Goal: Task Accomplishment & Management: Manage account settings

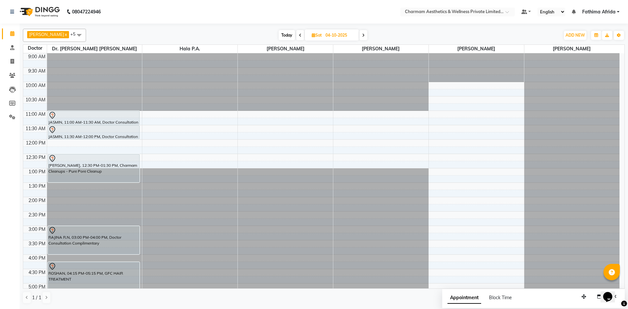
scroll to position [81, 0]
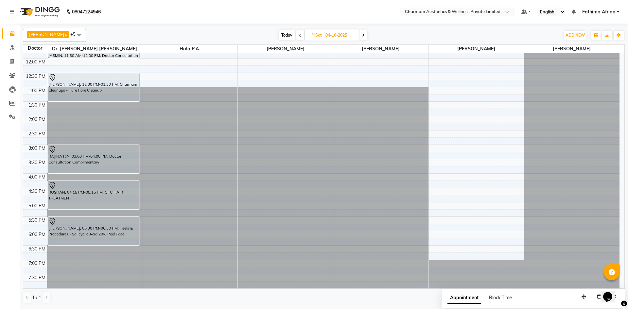
click at [302, 34] on icon at bounding box center [300, 35] width 3 height 4
type input "03-10-2025"
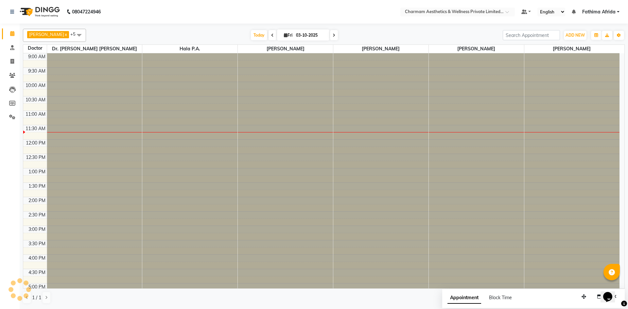
scroll to position [58, 0]
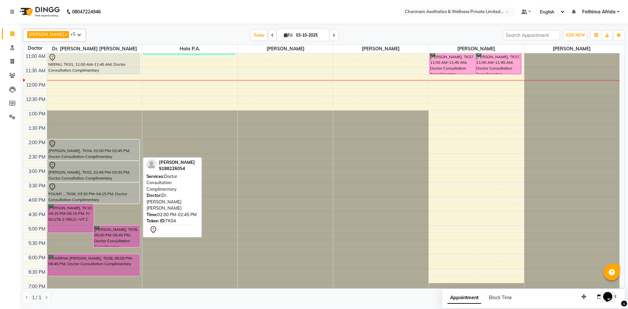
click at [91, 155] on div "[PERSON_NAME], TK04, 02:00 PM-02:45 PM, Doctor Consultation Complimentary" at bounding box center [94, 150] width 92 height 21
click at [114, 147] on div at bounding box center [93, 144] width 91 height 8
select select "7"
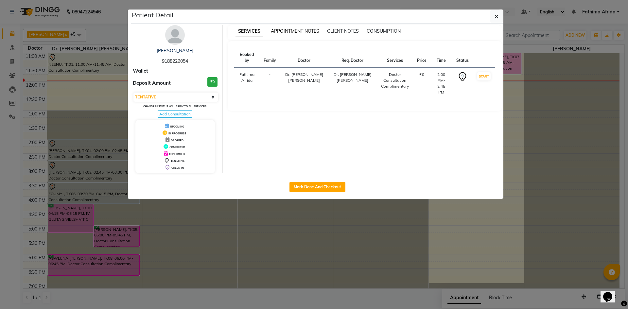
click at [287, 29] on span "APPOINTMENT NOTES" at bounding box center [295, 31] width 48 height 6
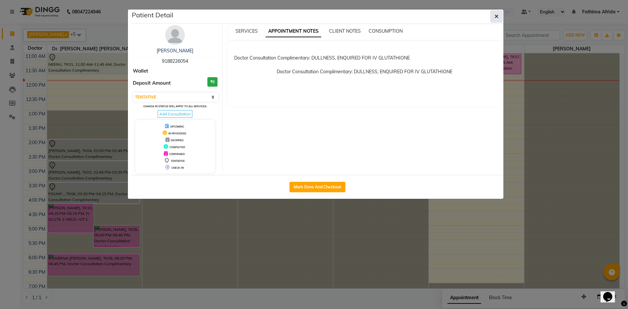
click at [496, 17] on icon "button" at bounding box center [497, 16] width 4 height 5
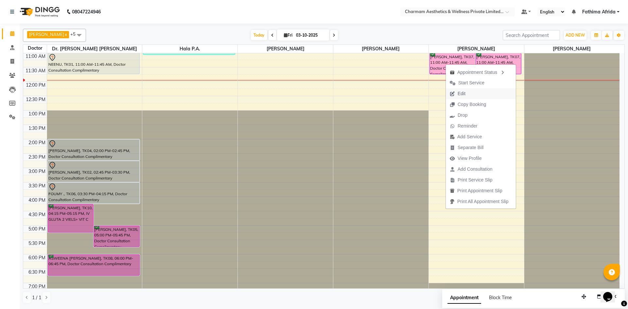
click at [481, 94] on button "Edit" at bounding box center [481, 93] width 70 height 11
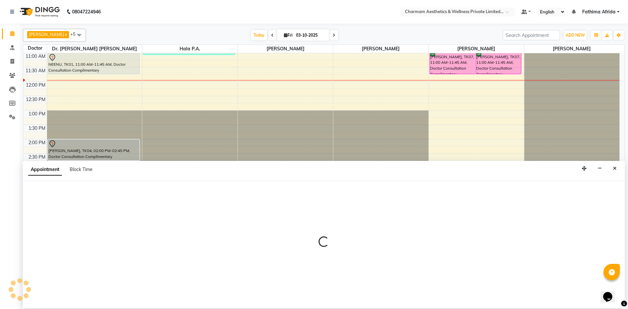
select select "tentative"
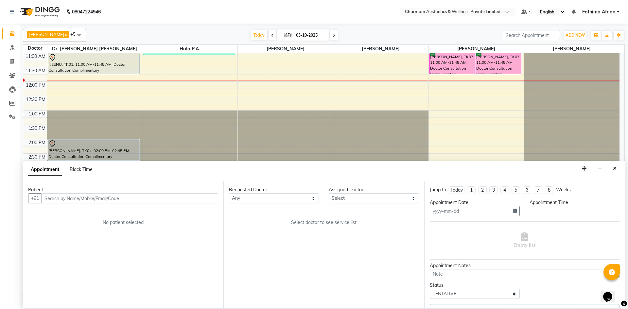
type input "03-10-2025"
type textarea "for abt"
select select "70740"
select select "confirm booking"
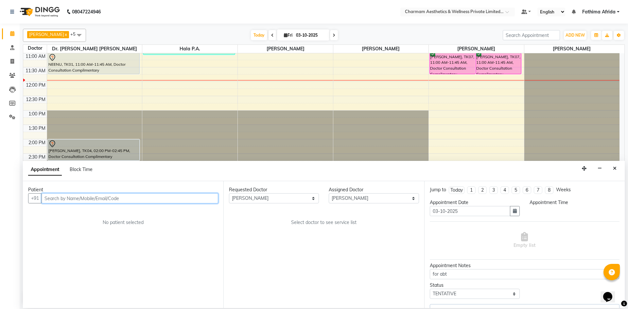
select select "660"
select select "3905"
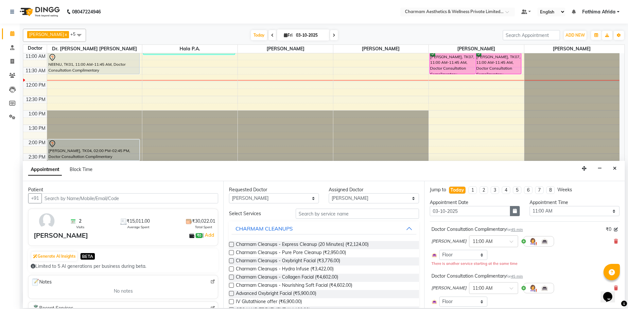
click at [513, 213] on icon "button" at bounding box center [515, 211] width 4 height 5
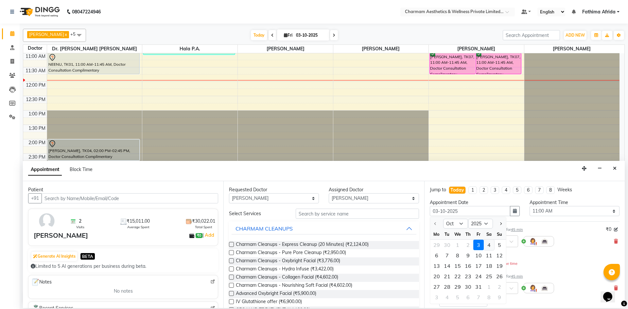
click at [487, 245] on div "4" at bounding box center [489, 245] width 10 height 10
type input "04-10-2025"
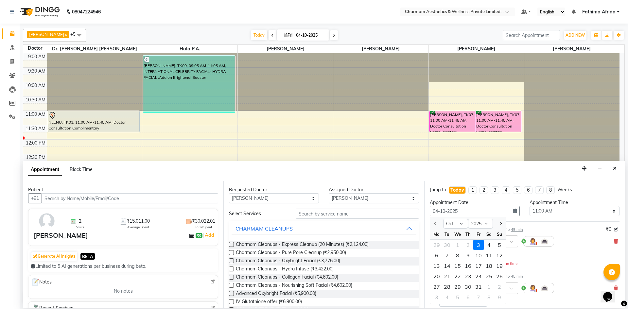
select select "660"
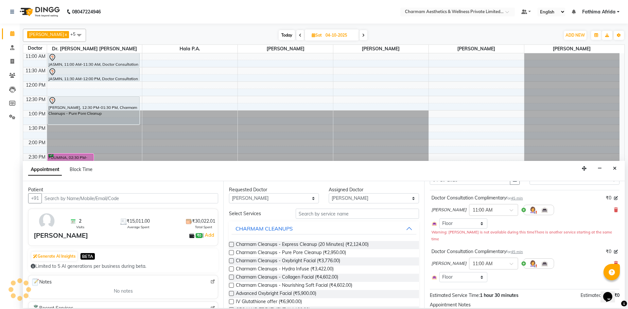
scroll to position [65, 0]
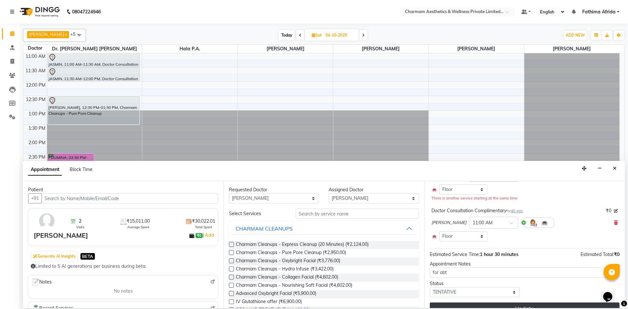
click at [522, 305] on button "Update" at bounding box center [525, 309] width 190 height 12
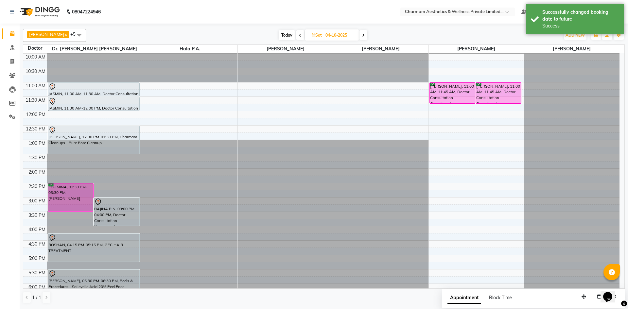
scroll to position [0, 0]
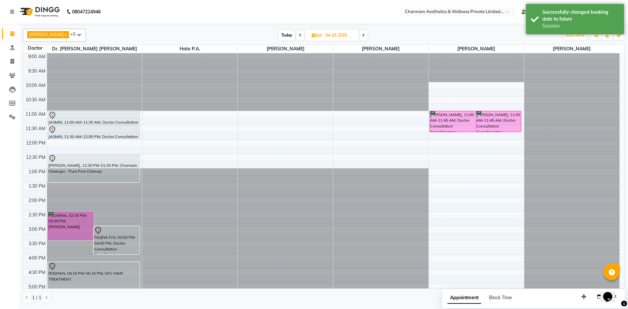
click at [302, 37] on icon at bounding box center [300, 35] width 3 height 4
type input "03-10-2025"
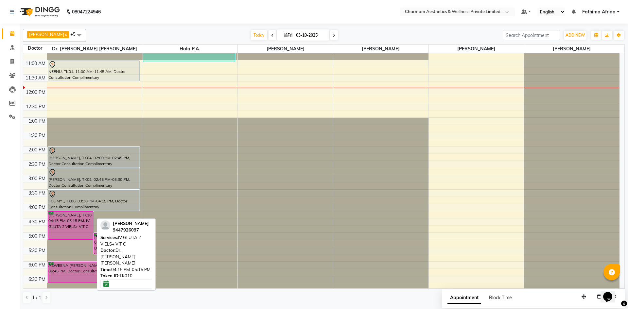
scroll to position [65, 0]
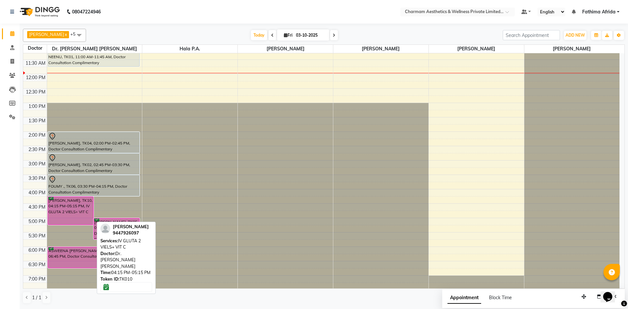
click at [68, 214] on div "[PERSON_NAME], TK10, 04:15 PM-05:15 PM, IV GLUTA 2 VIELS+ VIT C" at bounding box center [70, 211] width 45 height 28
select select "6"
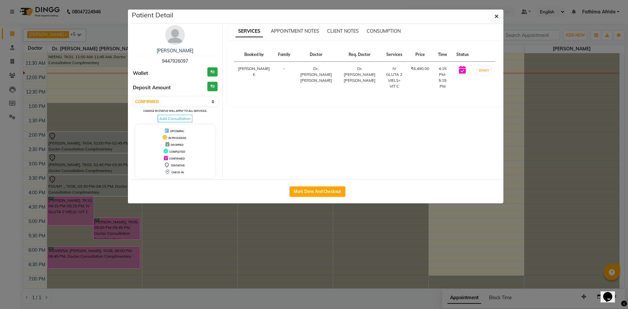
click at [68, 214] on ngb-modal-window "Patient Detail ANUSHA 9447926097 Wallet ₹0 Deposit Amount ₹0 Select IN SERVICE …" at bounding box center [314, 154] width 628 height 309
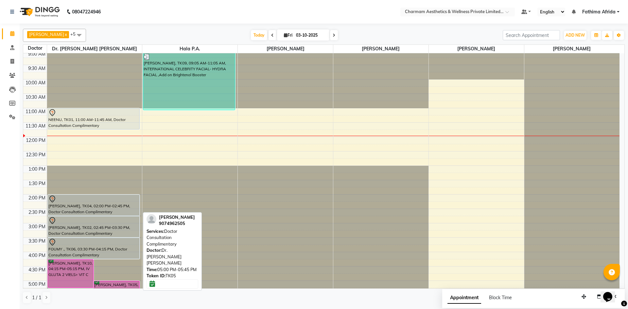
scroll to position [0, 0]
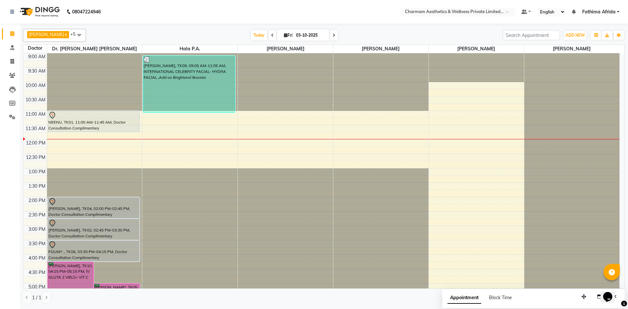
click at [338, 34] on span at bounding box center [334, 35] width 8 height 10
type input "04-10-2025"
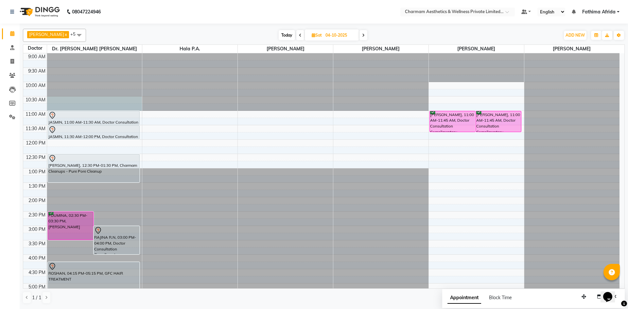
drag, startPoint x: 79, startPoint y: 99, endPoint x: 81, endPoint y: 104, distance: 5.9
click at [82, 53] on div at bounding box center [94, 53] width 95 height 0
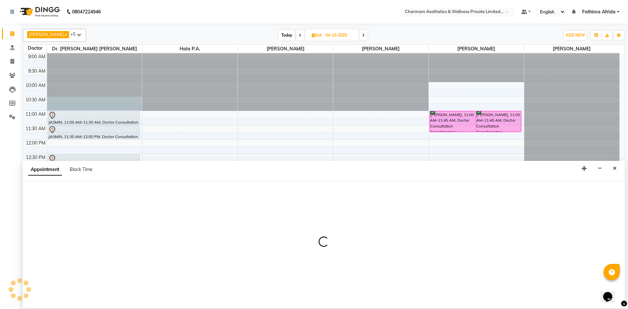
select select "69891"
select select "630"
select select "tentative"
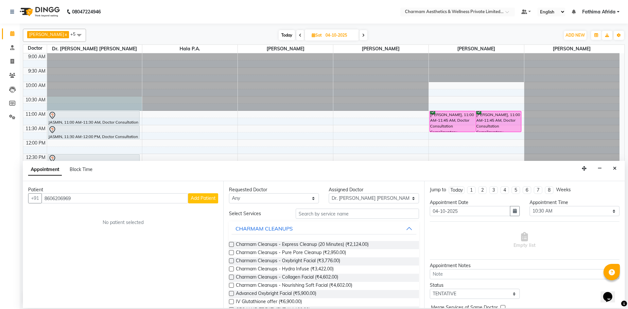
type input "8606206969"
click at [204, 196] on span "Add Patient" at bounding box center [203, 198] width 25 height 6
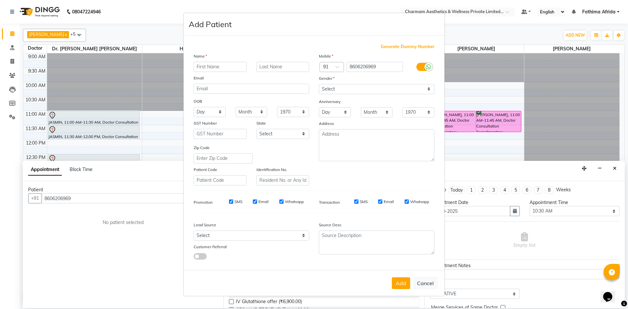
click at [231, 201] on input "SMS" at bounding box center [231, 202] width 4 height 4
checkbox input "false"
click at [257, 202] on input "Email" at bounding box center [255, 202] width 4 height 4
checkbox input "false"
click at [283, 200] on input "Whatsapp" at bounding box center [281, 202] width 4 height 4
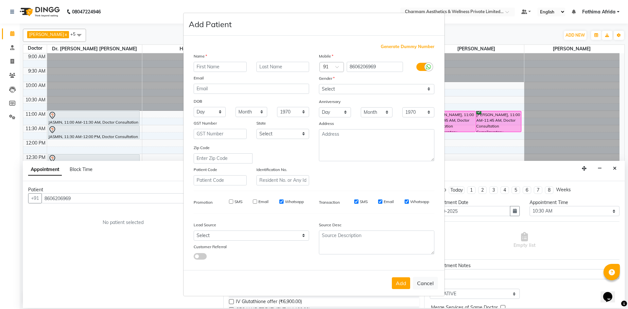
checkbox input "false"
drag, startPoint x: 355, startPoint y: 201, endPoint x: 374, endPoint y: 201, distance: 19.0
click at [356, 201] on input "SMS" at bounding box center [356, 202] width 4 height 4
checkbox input "false"
click at [382, 202] on input "Email" at bounding box center [380, 202] width 4 height 4
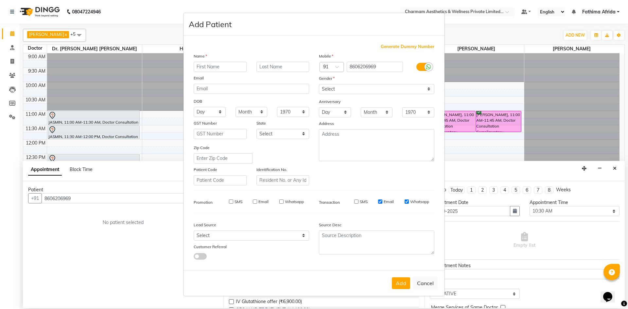
checkbox input "false"
click at [406, 202] on input "Whatsapp" at bounding box center [407, 202] width 4 height 4
checkbox input "false"
click at [227, 67] on input "text" at bounding box center [220, 67] width 53 height 10
type input "f"
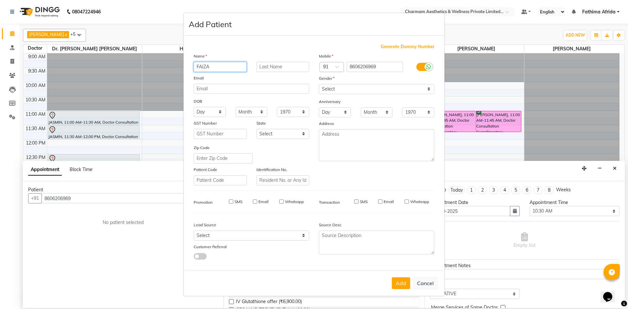
type input "FAIZA"
click at [332, 91] on select "Select Male Female Other Prefer Not To Say" at bounding box center [377, 89] width 116 height 10
select select "female"
click at [319, 84] on select "Select Male Female Other Prefer Not To Say" at bounding box center [377, 89] width 116 height 10
click at [282, 66] on input "text" at bounding box center [283, 67] width 53 height 10
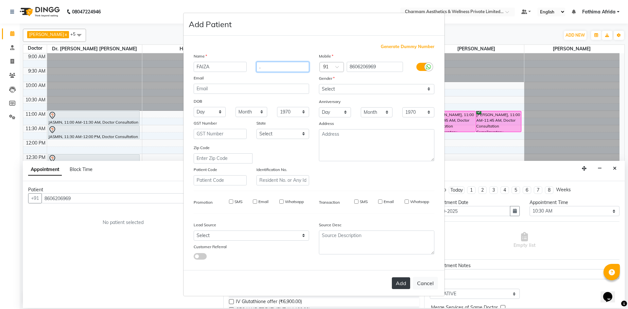
type input "."
click at [407, 286] on button "Add" at bounding box center [401, 284] width 18 height 12
select select
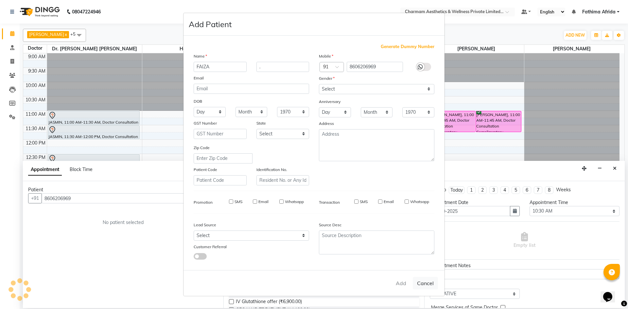
select select
checkbox input "false"
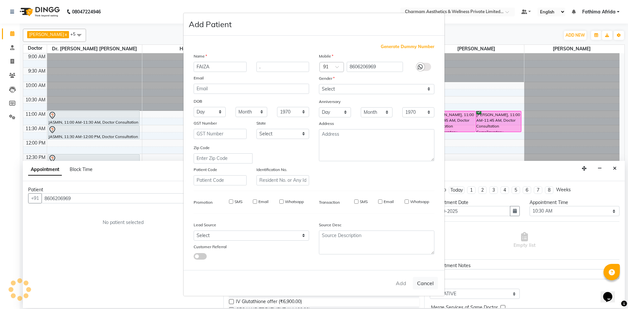
checkbox input "false"
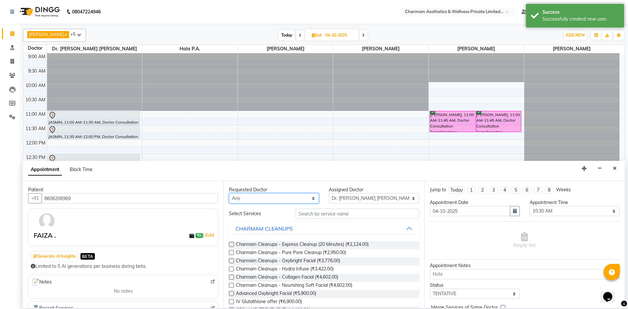
click at [290, 202] on select "Any Aparna G Dinsha K Dr. Aysha Lubna Dr. Elizabeth Thadikaran Dr. Praveen Samu…" at bounding box center [274, 198] width 90 height 10
select select "69891"
click at [229, 193] on select "Any Aparna G Dinsha K Dr. Aysha Lubna Dr. Elizabeth Thadikaran Dr. Praveen Samu…" at bounding box center [274, 198] width 90 height 10
click at [350, 218] on input "text" at bounding box center [357, 214] width 123 height 10
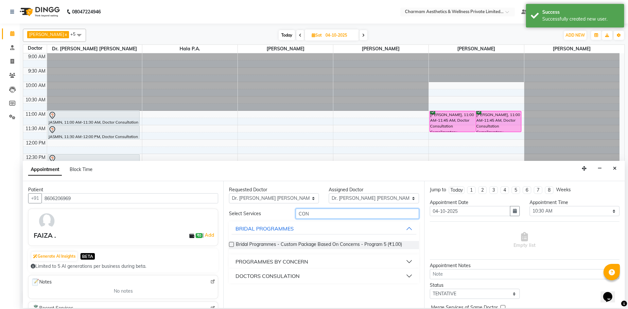
type input "CON"
click at [343, 282] on div "DOCTORS CONSULATION" at bounding box center [324, 276] width 190 height 14
click at [343, 279] on button "DOCTORS CONSULATION" at bounding box center [324, 276] width 185 height 12
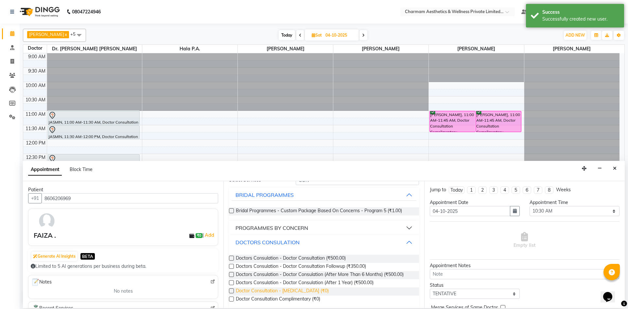
scroll to position [37, 0]
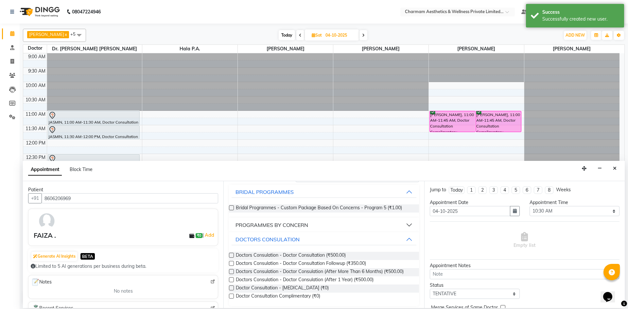
drag, startPoint x: 230, startPoint y: 297, endPoint x: 237, endPoint y: 295, distance: 7.2
click at [230, 297] on label at bounding box center [231, 296] width 5 height 5
click at [230, 297] on input "checkbox" at bounding box center [231, 297] width 4 height 4
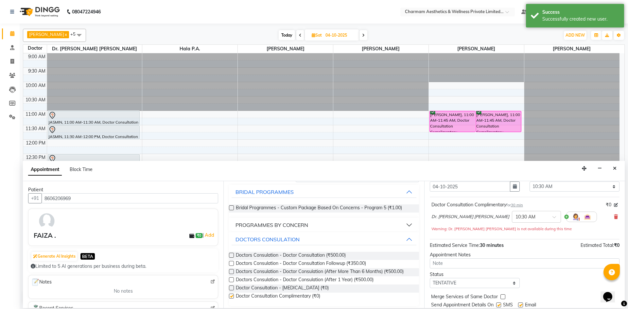
checkbox input "false"
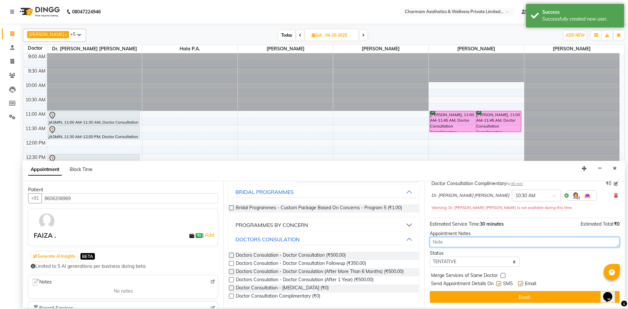
click at [493, 245] on textarea at bounding box center [525, 242] width 190 height 10
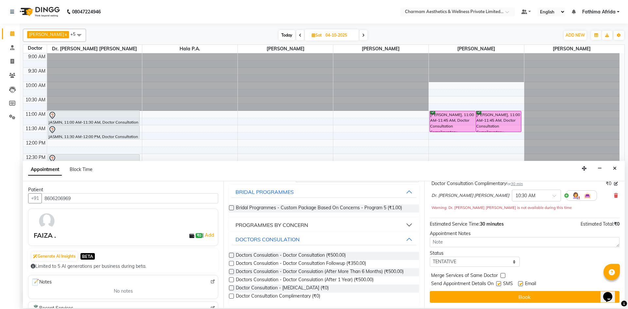
click at [497, 285] on label at bounding box center [498, 283] width 5 height 5
click at [497, 285] on input "checkbox" at bounding box center [498, 284] width 4 height 4
checkbox input "false"
click at [522, 282] on label at bounding box center [520, 283] width 5 height 5
click at [522, 282] on input "checkbox" at bounding box center [520, 284] width 4 height 4
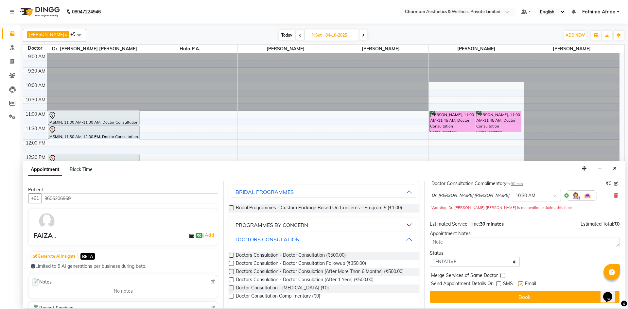
checkbox input "false"
drag, startPoint x: 502, startPoint y: 243, endPoint x: 494, endPoint y: 242, distance: 8.2
click at [500, 243] on textarea at bounding box center [525, 242] width 190 height 10
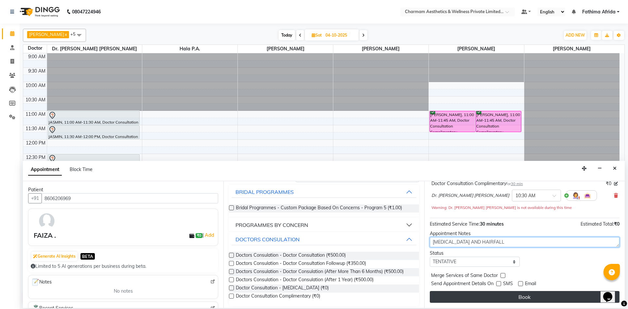
type textarea "STRETCH MARKS AND HAIRFALL"
click at [527, 295] on button "Book" at bounding box center [525, 297] width 190 height 12
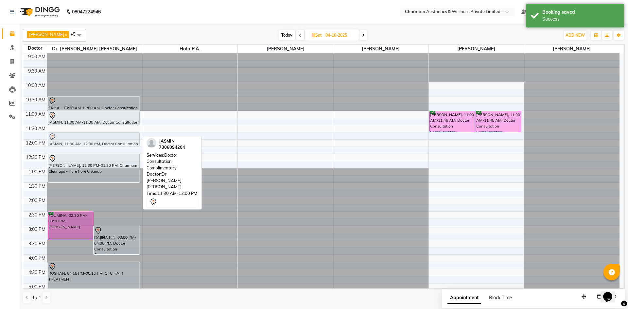
click at [103, 141] on div "FOUMINA, 02:30 PM-03:30 PM, MOUNJARO RAJINA R.N, 03:00 PM-04:00 PM, Doctor Cons…" at bounding box center [94, 211] width 95 height 316
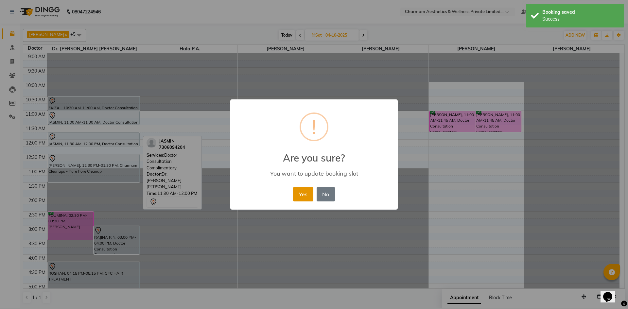
click at [303, 194] on button "Yes" at bounding box center [303, 194] width 20 height 14
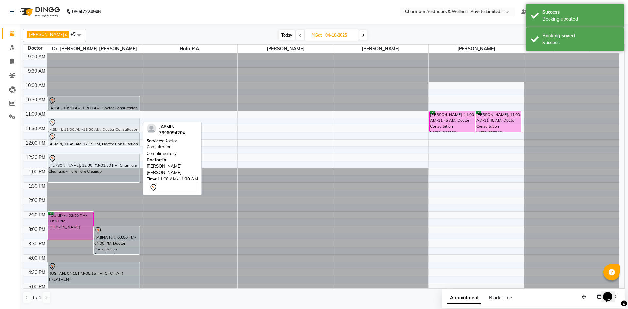
click at [131, 127] on div "FOUMINA, 02:30 PM-03:30 PM, MOUNJARO RAJINA R.N, 03:00 PM-04:00 PM, Doctor Cons…" at bounding box center [94, 211] width 95 height 316
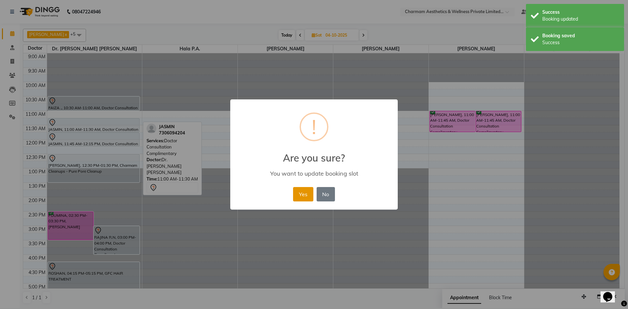
click at [308, 195] on button "Yes" at bounding box center [303, 194] width 20 height 14
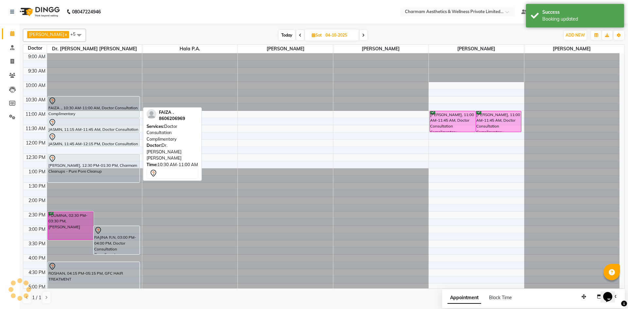
click at [91, 114] on div "FOUMINA, 02:30 PM-03:30 PM, MOUNJARO RAJINA R.N, 03:00 PM-04:00 PM, Doctor Cons…" at bounding box center [94, 211] width 95 height 316
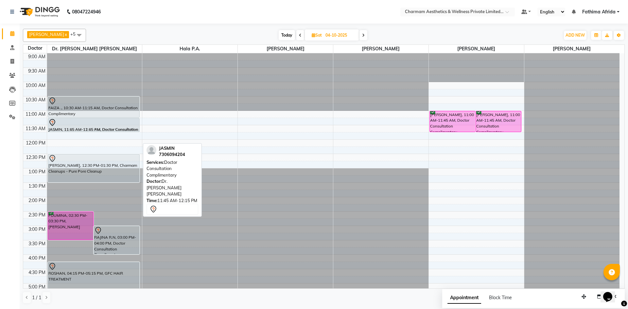
drag, startPoint x: 105, startPoint y: 140, endPoint x: 109, endPoint y: 127, distance: 13.3
click at [109, 127] on div "FOUMINA, 02:30 PM-03:30 PM, MOUNJARO RAJINA R.N, 03:00 PM-04:00 PM, Doctor Cons…" at bounding box center [94, 211] width 95 height 316
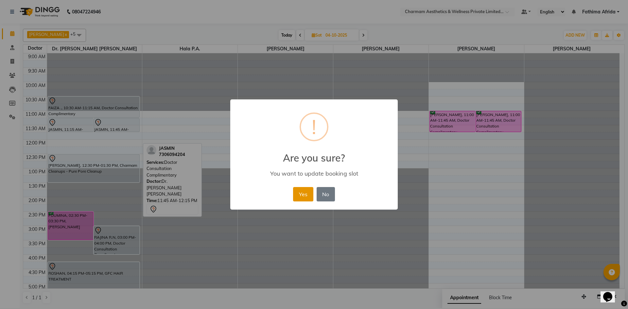
click at [305, 196] on button "Yes" at bounding box center [303, 194] width 20 height 14
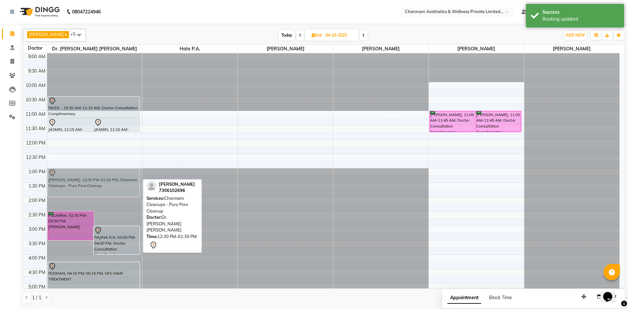
drag, startPoint x: 95, startPoint y: 165, endPoint x: 99, endPoint y: 179, distance: 14.8
click at [99, 179] on div "JASMIN, 11:15 AM-11:45 AM, Doctor Consultation Complimentary JASMIN, 11:15 AM-1…" at bounding box center [94, 211] width 95 height 316
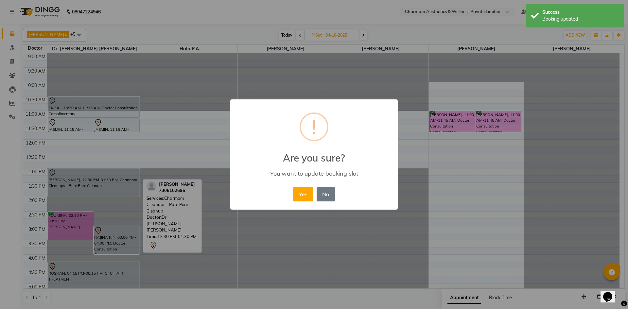
drag, startPoint x: 306, startPoint y: 197, endPoint x: 285, endPoint y: 189, distance: 22.2
click at [305, 195] on button "Yes" at bounding box center [303, 194] width 20 height 14
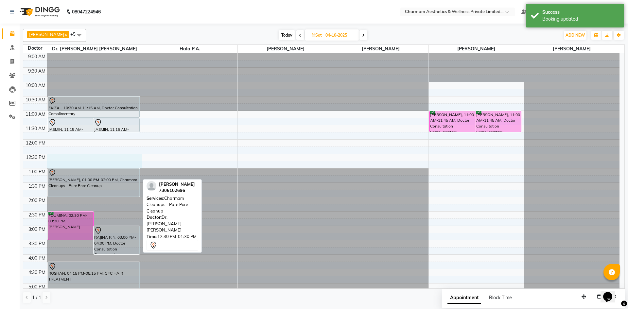
drag, startPoint x: 104, startPoint y: 157, endPoint x: 106, endPoint y: 162, distance: 5.3
click at [107, 164] on div "9:00 AM 9:30 AM 10:00 AM 10:30 AM 11:00 AM 11:30 AM 12:00 PM 12:30 PM 1:00 PM 1…" at bounding box center [321, 211] width 597 height 316
select select "69891"
select select "tentative"
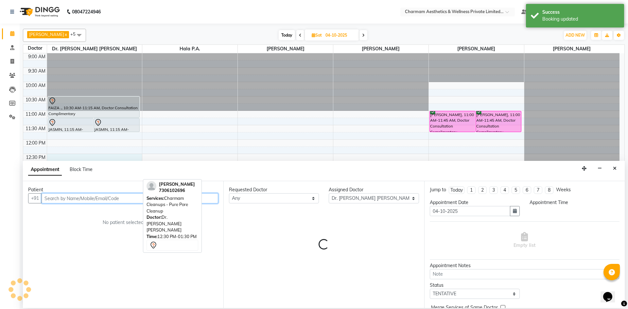
select select "750"
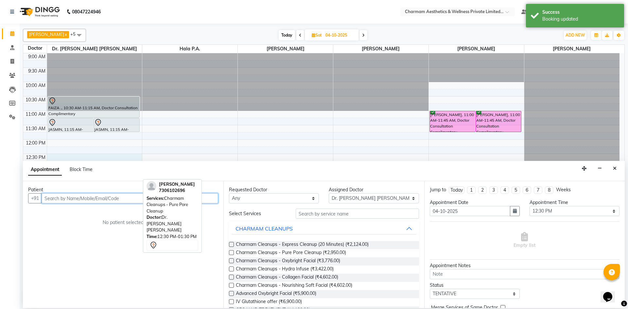
click at [112, 200] on input "text" at bounding box center [130, 198] width 177 height 10
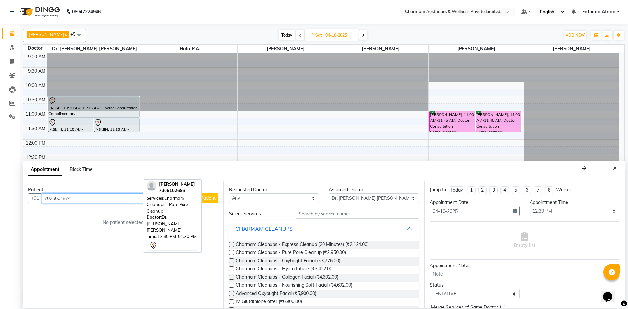
type input "7025604874"
click at [210, 197] on span "Add Patient" at bounding box center [203, 198] width 25 height 6
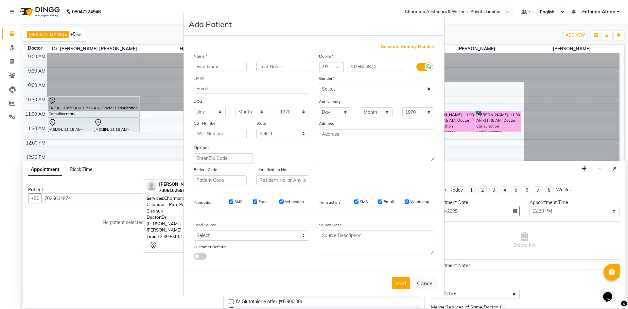
click at [230, 202] on input "SMS" at bounding box center [231, 202] width 4 height 4
checkbox input "false"
click at [257, 204] on input "Email" at bounding box center [255, 202] width 4 height 4
checkbox input "false"
click at [279, 202] on input "Whatsapp" at bounding box center [281, 202] width 4 height 4
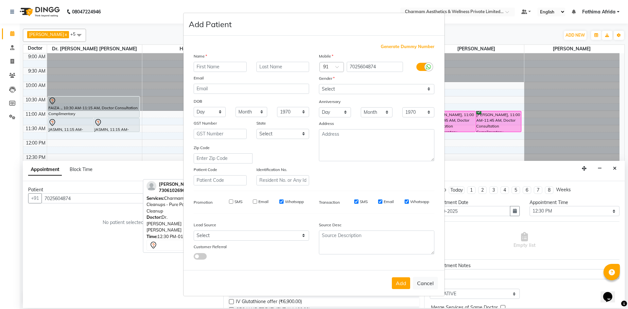
checkbox input "false"
click at [356, 201] on input "SMS" at bounding box center [356, 202] width 4 height 4
checkbox input "false"
click at [381, 201] on input "Email" at bounding box center [380, 202] width 4 height 4
checkbox input "false"
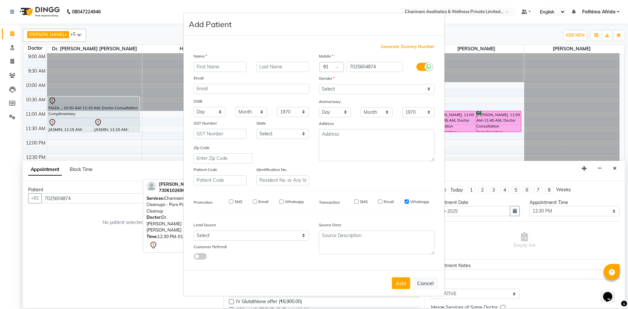
click at [407, 201] on input "Whatsapp" at bounding box center [407, 202] width 4 height 4
checkbox input "false"
click at [232, 68] on input "text" at bounding box center [220, 67] width 53 height 10
type input "HARITHA"
click at [271, 69] on input "text" at bounding box center [283, 67] width 53 height 10
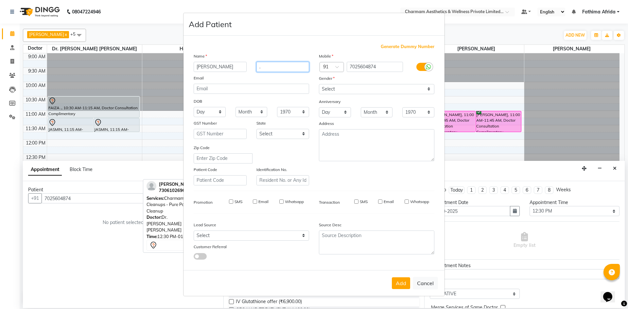
type input "."
click at [347, 88] on select "Select Male Female Other Prefer Not To Say" at bounding box center [377, 89] width 116 height 10
select select "female"
click at [319, 84] on select "Select Male Female Other Prefer Not To Say" at bounding box center [377, 89] width 116 height 10
click at [407, 286] on button "Add" at bounding box center [401, 284] width 18 height 12
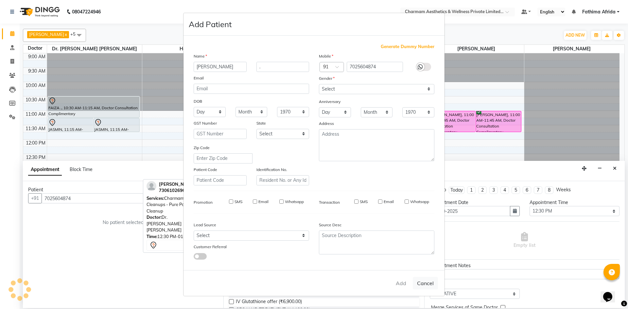
select select
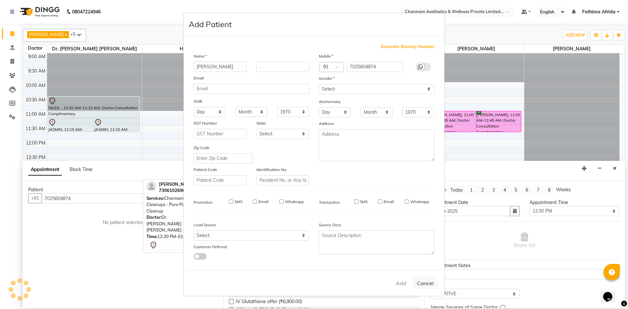
select select
checkbox input "false"
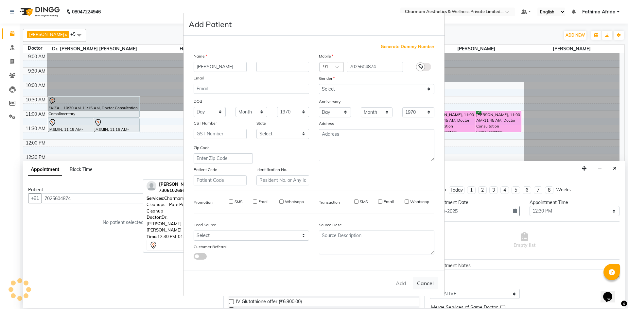
checkbox input "false"
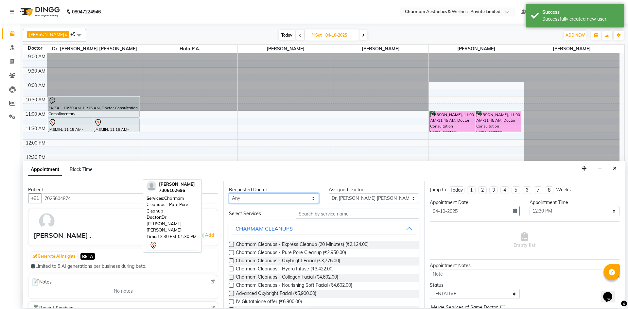
click at [240, 196] on select "Any Aparna G Dinsha K Dr. Aysha Lubna Dr. Elizabeth Thadikaran Dr. Praveen Samu…" at bounding box center [274, 198] width 90 height 10
select select "69891"
click at [229, 193] on select "Any Aparna G Dinsha K Dr. Aysha Lubna Dr. Elizabeth Thadikaran Dr. Praveen Samu…" at bounding box center [274, 198] width 90 height 10
click at [351, 212] on input "text" at bounding box center [357, 214] width 123 height 10
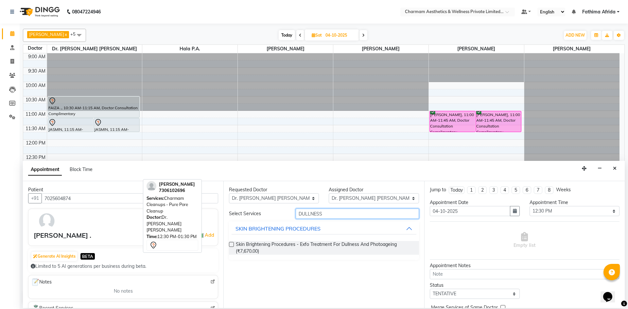
click at [400, 214] on input "DULLNESS" at bounding box center [357, 214] width 123 height 10
type input "D"
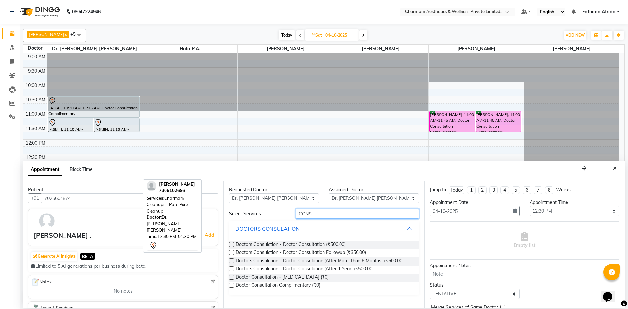
type input "CONS"
click at [230, 284] on label at bounding box center [231, 285] width 5 height 5
click at [230, 284] on input "checkbox" at bounding box center [231, 286] width 4 height 4
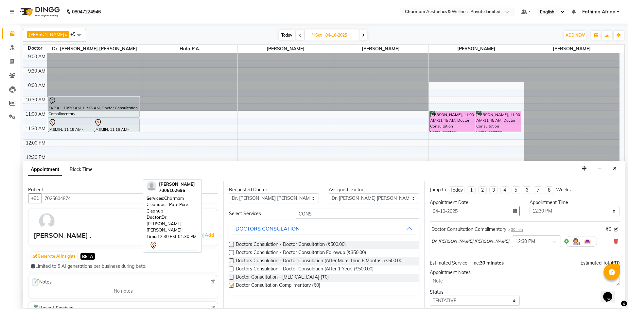
checkbox input "false"
click at [324, 217] on input "CONS" at bounding box center [357, 214] width 123 height 10
click at [482, 282] on textarea at bounding box center [525, 281] width 190 height 10
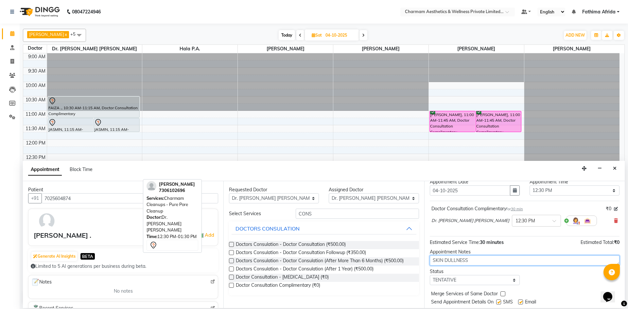
scroll to position [39, 0]
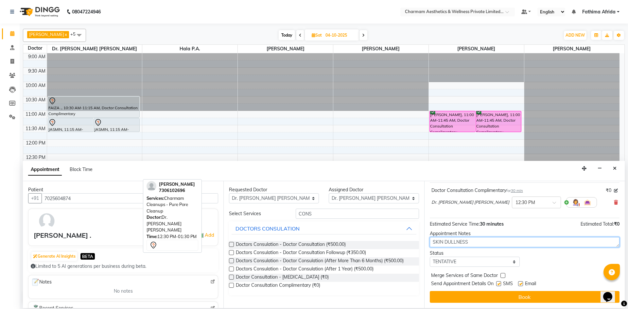
type textarea "SKIN DULLNESS"
click at [500, 283] on label at bounding box center [498, 283] width 5 height 5
click at [500, 283] on input "checkbox" at bounding box center [498, 284] width 4 height 4
checkbox input "false"
click at [521, 282] on label at bounding box center [520, 283] width 5 height 5
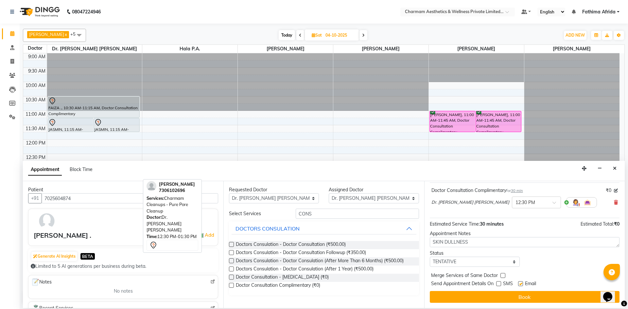
click at [521, 282] on input "checkbox" at bounding box center [520, 284] width 4 height 4
checkbox input "false"
click at [507, 241] on textarea "SKIN DULLNESS" at bounding box center [525, 242] width 190 height 10
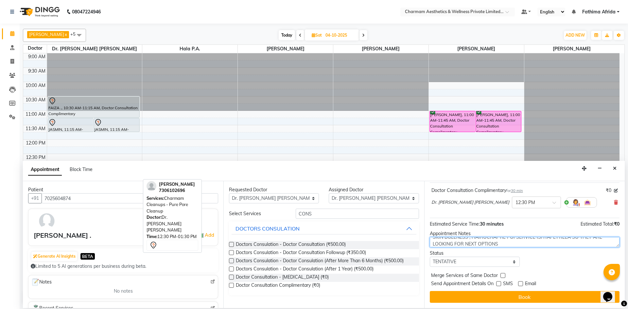
scroll to position [7, 0]
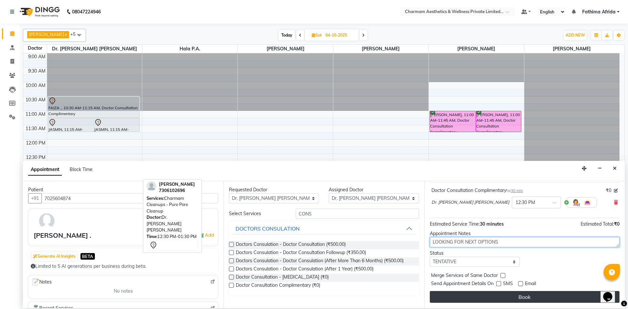
type textarea "SKIN DULLNESS , HAIROCRAFTIL POI SERVICE ISHTAPETTILLA SO THEY ARE LOOKING FOR …"
click at [508, 299] on button "Book" at bounding box center [525, 297] width 190 height 12
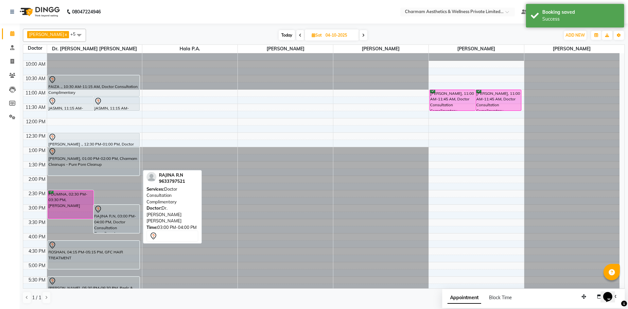
scroll to position [16, 0]
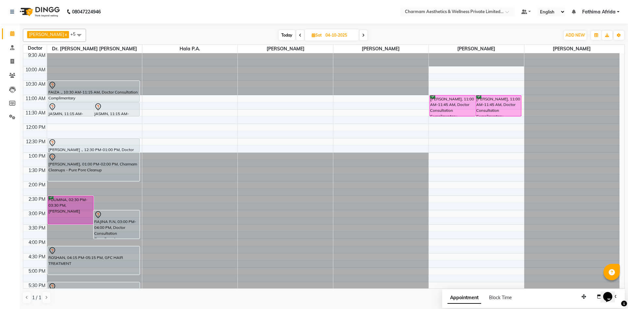
click at [304, 36] on span at bounding box center [301, 35] width 8 height 10
type input "03-10-2025"
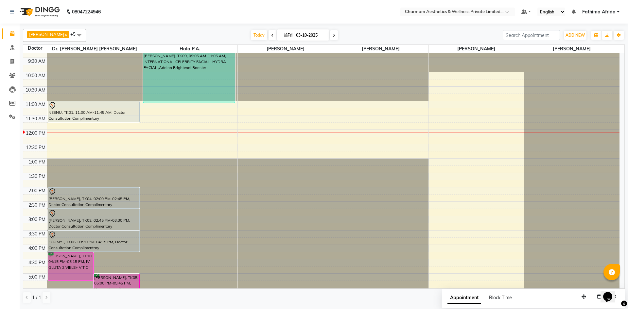
scroll to position [0, 0]
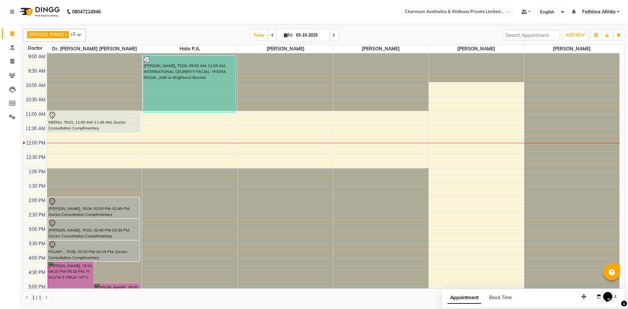
click at [293, 33] on span "Fri" at bounding box center [288, 35] width 12 height 5
select select "10"
select select "2025"
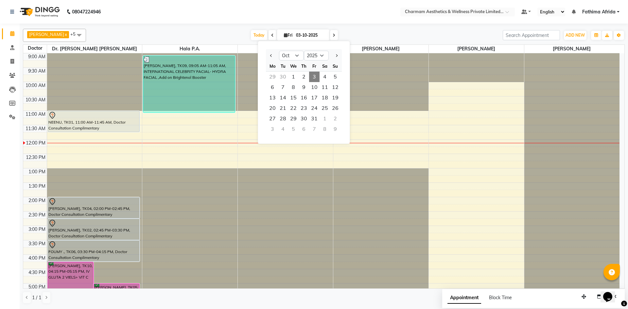
click at [318, 75] on span "3" at bounding box center [314, 77] width 10 height 10
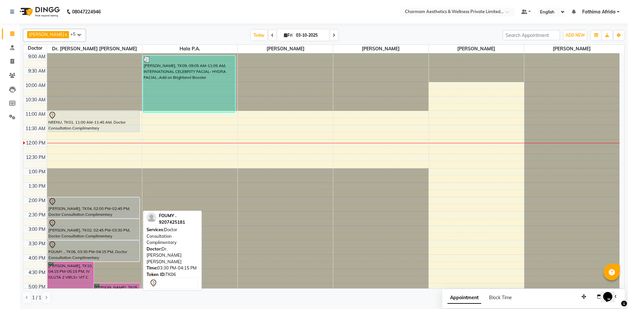
click at [98, 253] on div "FOUMY ., TK06, 03:30 PM-04:15 PM, Doctor Consultation Complimentary" at bounding box center [94, 251] width 92 height 21
click at [98, 252] on div "FOUMY ., TK06, 03:30 PM-04:15 PM, Doctor Consultation Complimentary" at bounding box center [94, 251] width 92 height 21
select select "7"
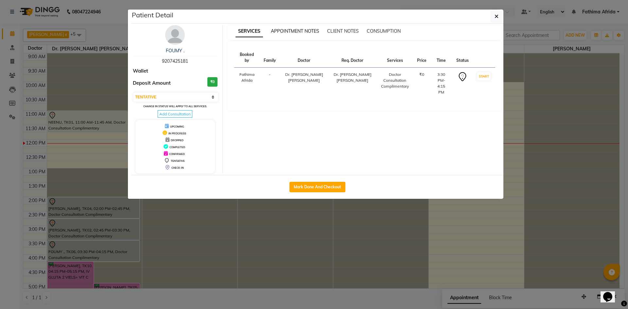
click at [303, 30] on span "APPOINTMENT NOTES" at bounding box center [295, 31] width 48 height 6
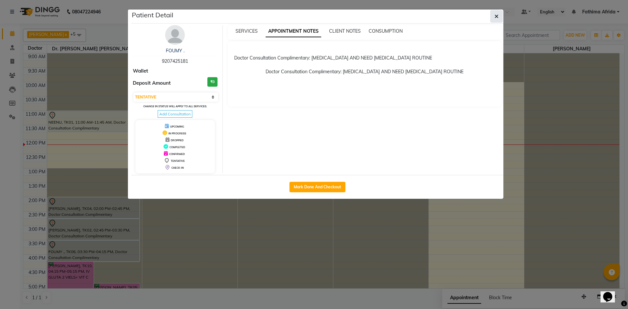
click at [498, 14] on icon "button" at bounding box center [497, 16] width 4 height 5
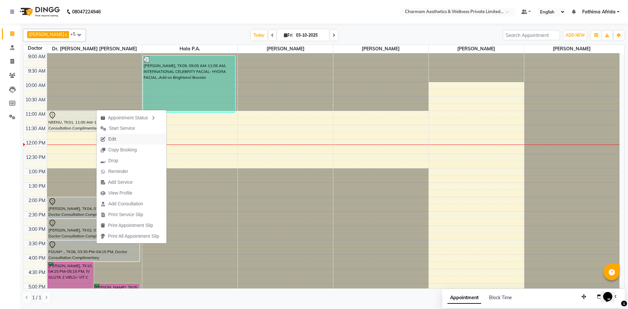
click at [133, 139] on button "Edit" at bounding box center [132, 139] width 70 height 11
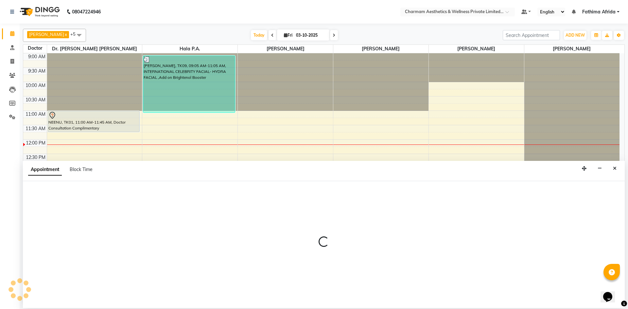
select select "930"
select select "tentative"
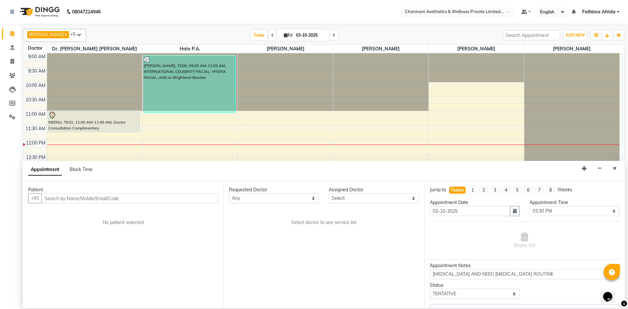
scroll to position [81, 0]
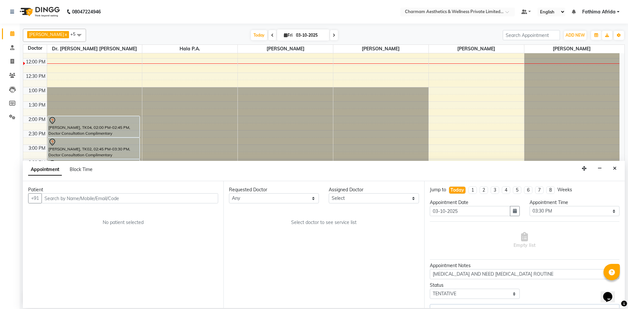
select select "69891"
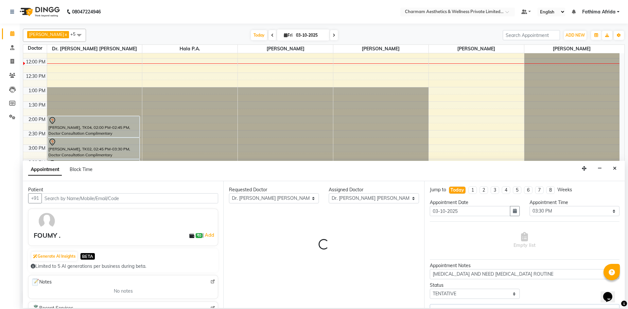
select select "3905"
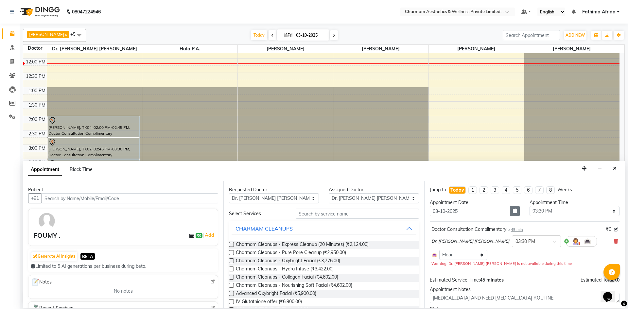
click at [517, 210] on button "button" at bounding box center [515, 211] width 10 height 10
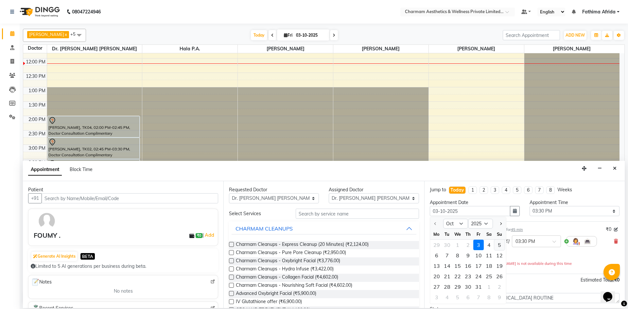
click at [498, 243] on div "5" at bounding box center [500, 245] width 10 height 10
type input "05-10-2025"
select select "930"
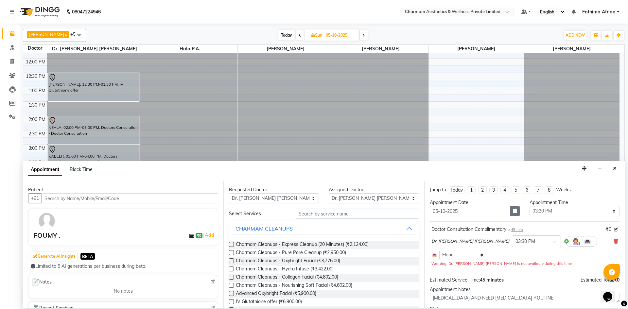
click at [513, 214] on button "button" at bounding box center [515, 211] width 10 height 10
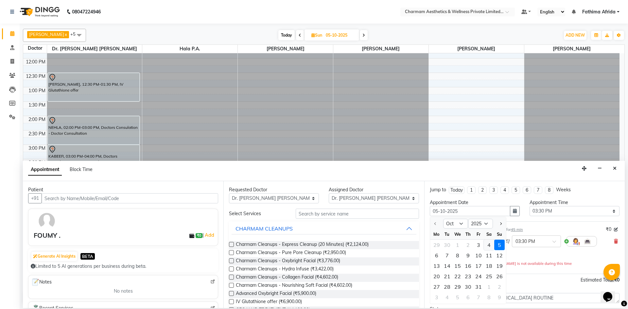
click at [490, 243] on div "4" at bounding box center [489, 245] width 10 height 10
type input "04-10-2025"
select select "930"
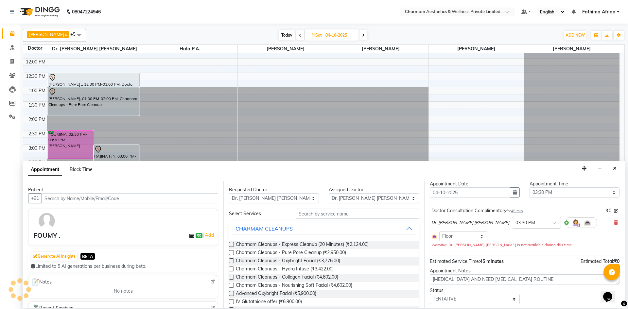
scroll to position [37, 0]
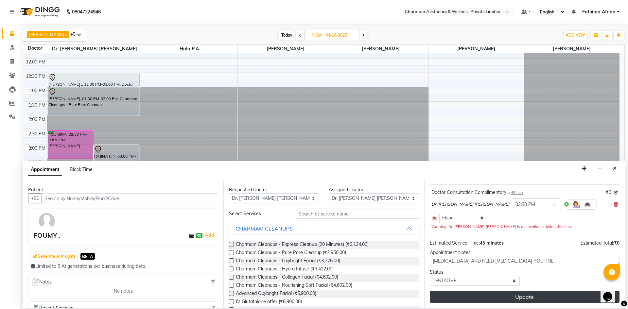
click at [502, 296] on button "Update" at bounding box center [525, 297] width 190 height 12
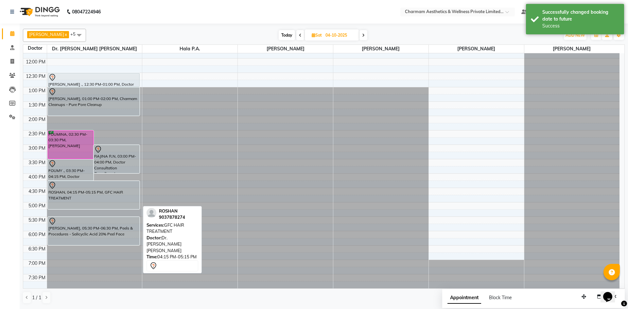
click at [97, 189] on div at bounding box center [93, 186] width 91 height 8
select select "7"
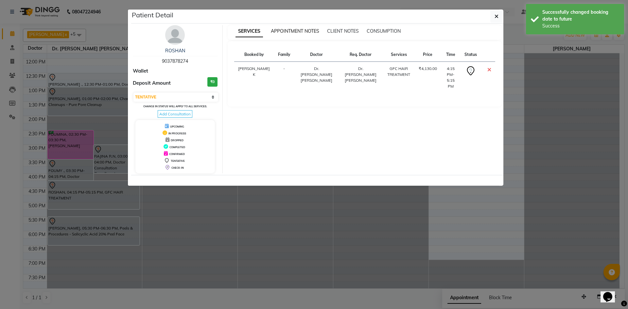
click at [308, 31] on span "APPOINTMENT NOTES" at bounding box center [295, 31] width 48 height 6
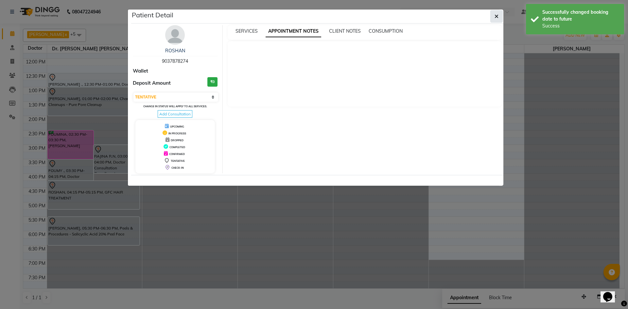
click at [498, 19] on icon "button" at bounding box center [497, 16] width 4 height 5
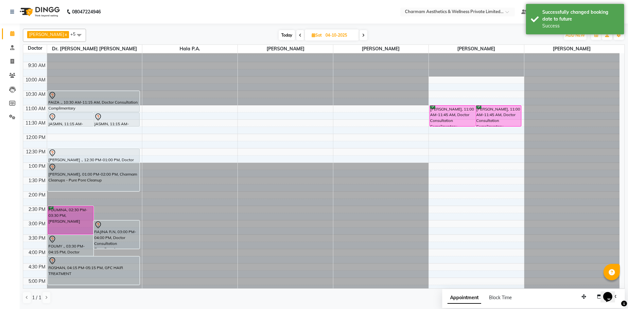
scroll to position [0, 0]
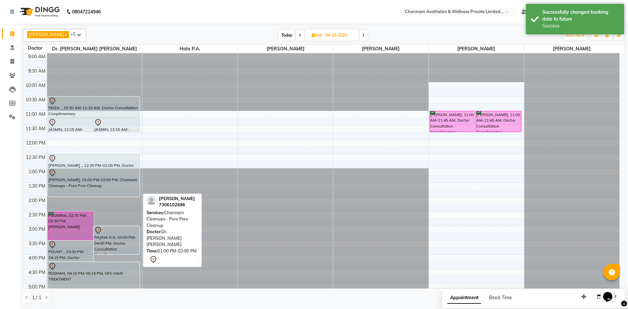
click at [93, 189] on div "[PERSON_NAME], 01:00 PM-02:00 PM, Charmam Cleanups - Pure Pore Cleanup" at bounding box center [94, 183] width 92 height 28
select select "7"
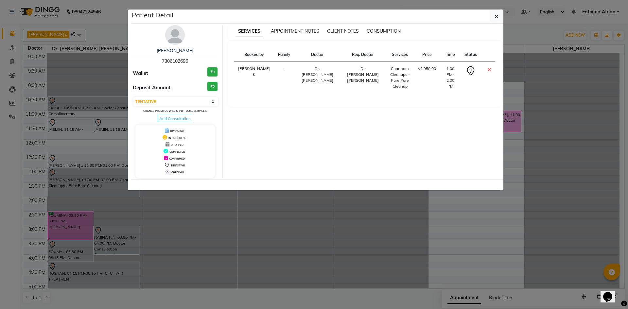
click at [93, 189] on ngb-modal-window "Patient Detail ANGELA 7306102696 Wallet ₹0 Deposit Amount ₹0 Select CONFIRMED T…" at bounding box center [314, 154] width 628 height 309
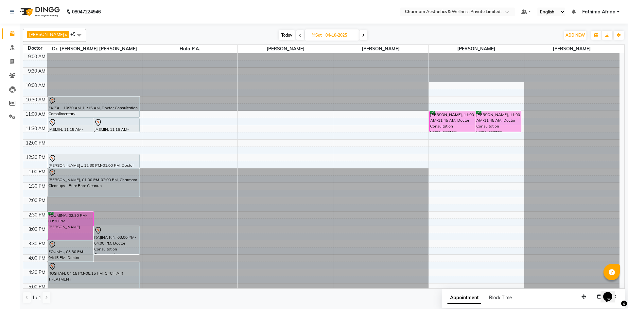
click at [315, 36] on icon at bounding box center [314, 35] width 4 height 4
select select "10"
select select "2025"
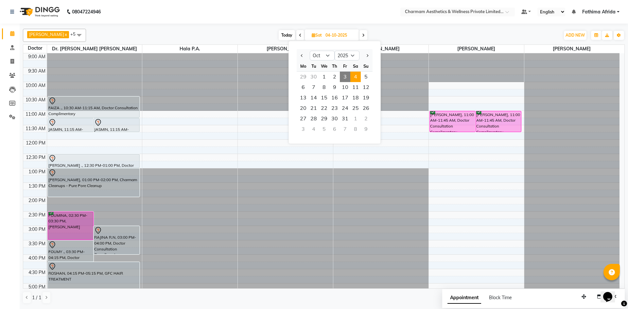
click at [342, 79] on span "3" at bounding box center [345, 77] width 10 height 10
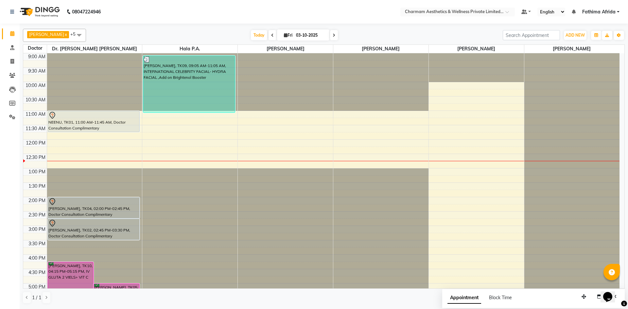
click at [338, 35] on span at bounding box center [334, 35] width 8 height 10
type input "04-10-2025"
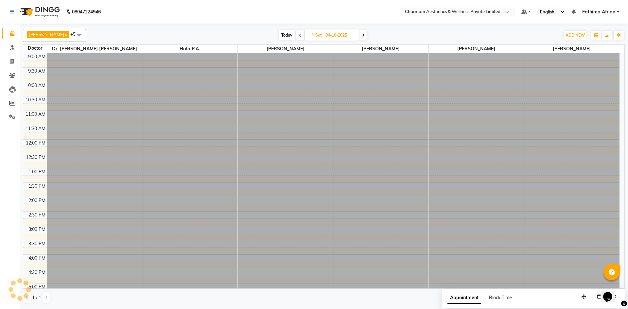
scroll to position [81, 0]
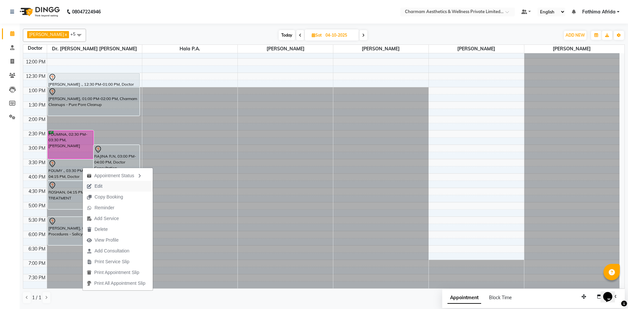
click at [111, 187] on button "Edit" at bounding box center [118, 186] width 70 height 11
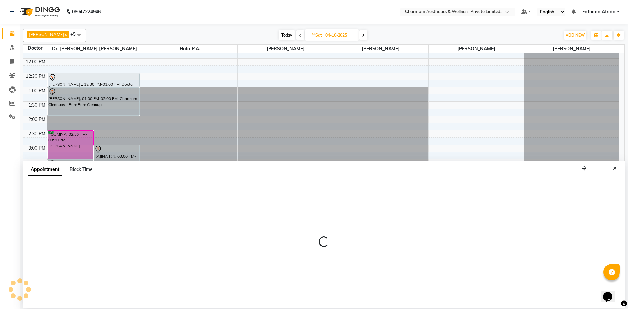
select select "tentative"
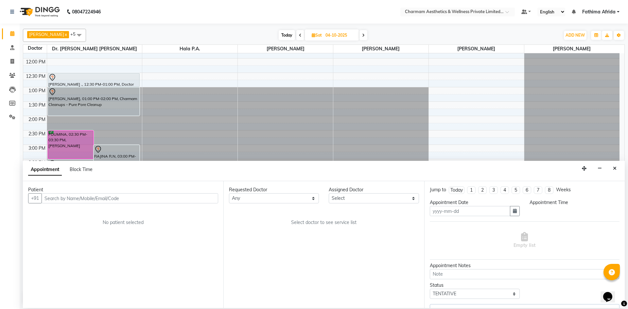
type input "04-10-2025"
type textarea "SKIN TANNING AND NEED SKIN CARE ROUTINE"
select select "69891"
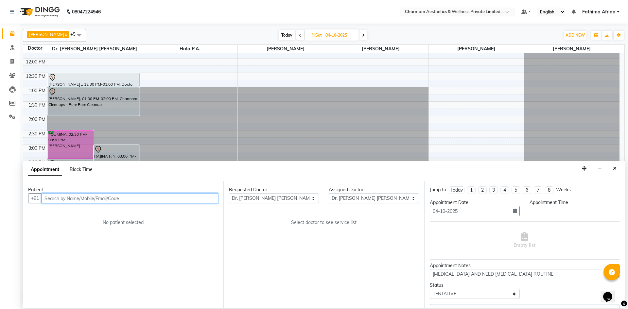
select select "930"
select select "3905"
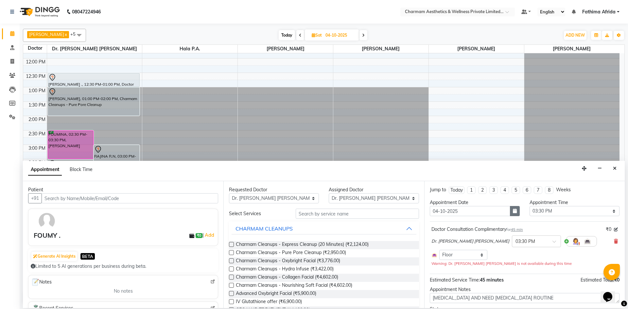
click at [516, 211] on button "button" at bounding box center [515, 211] width 10 height 10
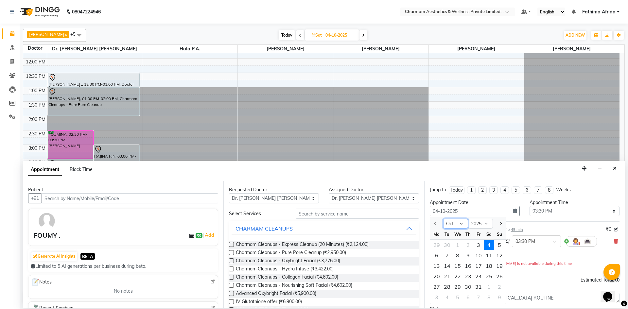
click at [461, 223] on select "Oct Nov Dec" at bounding box center [455, 224] width 25 height 10
select select "11"
click at [443, 219] on select "Oct Nov Dec" at bounding box center [455, 224] width 25 height 10
click at [456, 255] on div "5" at bounding box center [458, 255] width 10 height 10
type input "05-11-2025"
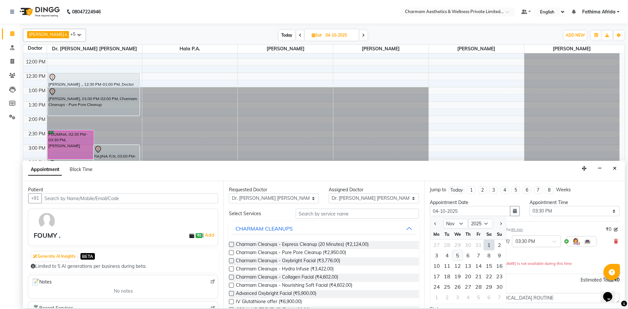
type input "05-11-2025"
select select "930"
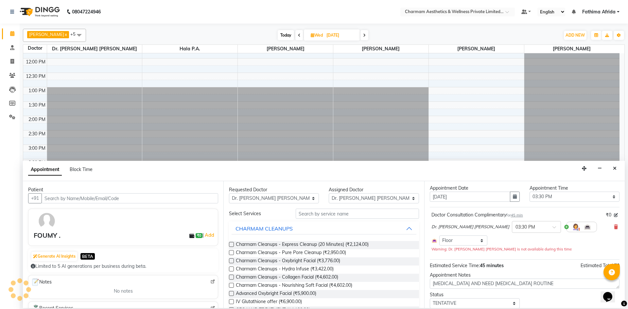
scroll to position [37, 0]
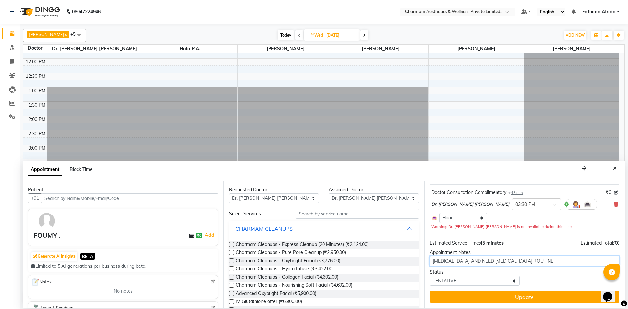
drag, startPoint x: 564, startPoint y: 260, endPoint x: 562, endPoint y: 257, distance: 3.9
click at [562, 258] on textarea "SKIN TANNING AND NEED SKIN CARE ROUTINE" at bounding box center [525, 261] width 190 height 10
type textarea "SKIN TANNING AND NEED SKIN CARE ROUTINE, SHE HAD A FRACTURE IN HAND SO SHE POST…"
click at [564, 304] on div "Jump to Today 1 2 3 4 5 6 7 8 Weeks Appointment Date 05-11-2025 Appointment Tim…" at bounding box center [524, 244] width 201 height 127
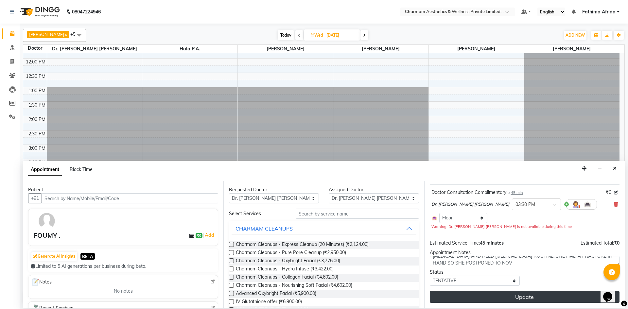
click at [563, 299] on button "Update" at bounding box center [525, 297] width 190 height 12
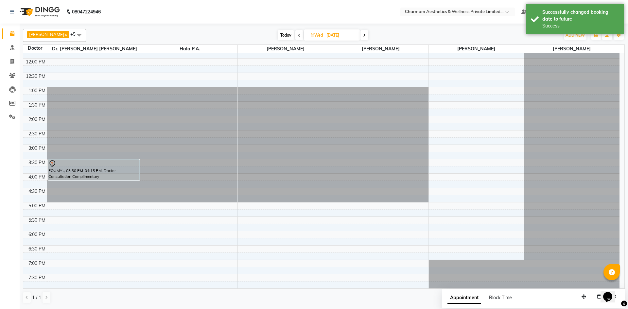
click at [315, 34] on icon at bounding box center [313, 35] width 4 height 4
select select "11"
select select "2025"
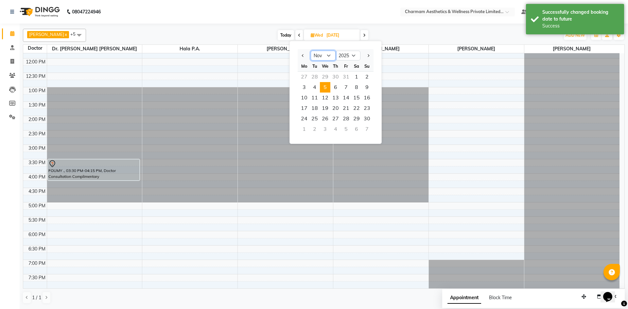
click at [330, 58] on select "Jan Feb Mar Apr May Jun Jul Aug Sep Oct Nov Dec" at bounding box center [323, 56] width 25 height 10
select select "10"
click at [311, 51] on select "Jan Feb Mar Apr May Jun Jul Aug Sep Oct Nov Dec" at bounding box center [323, 56] width 25 height 10
click at [345, 75] on span "3" at bounding box center [346, 77] width 10 height 10
type input "03-10-2025"
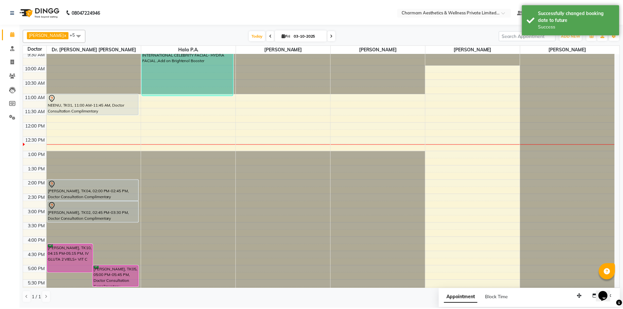
scroll to position [33, 0]
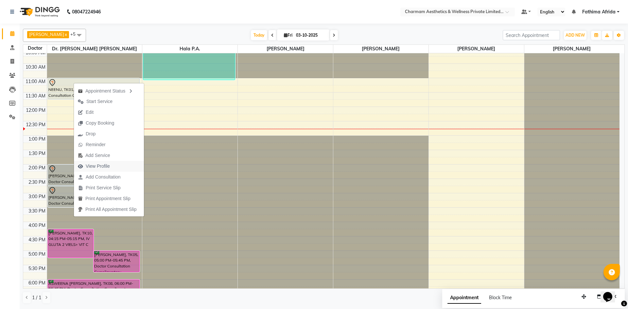
click at [120, 161] on button "View Profile" at bounding box center [109, 166] width 70 height 11
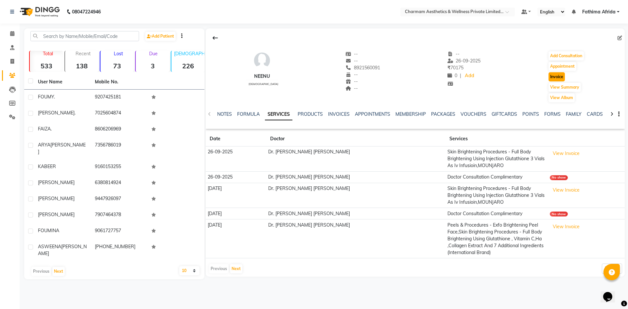
click at [559, 78] on button "Invoice" at bounding box center [557, 76] width 16 height 9
select select "service"
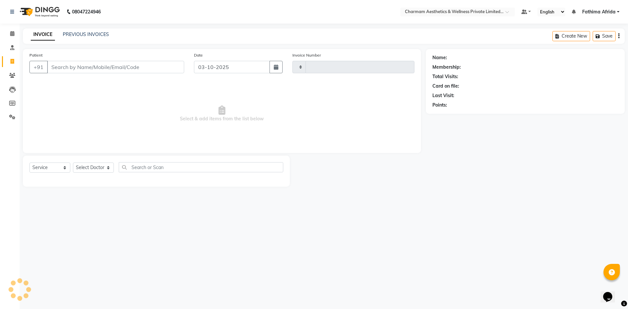
type input "0470"
select select "7625"
type input "8921560091"
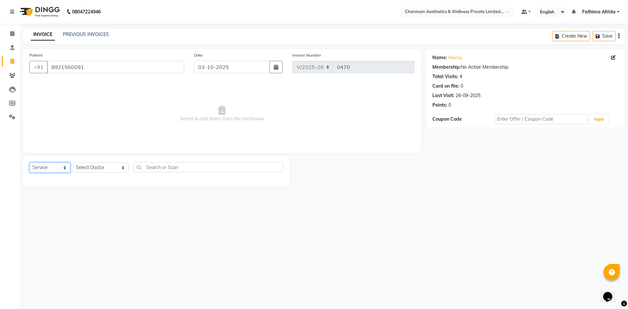
click at [56, 168] on select "Select Service Product Membership Package Voucher Prepaid Gift Card" at bounding box center [49, 168] width 41 height 10
click at [87, 168] on select "Select Doctor Aparna G Dinsha K Dr. Aysha Lubna Dr. Elizabeth Thadikaran Dr. Pr…" at bounding box center [101, 168] width 56 height 10
select select "69891"
click at [73, 163] on select "Select Doctor Aparna G Dinsha K Dr. Aysha Lubna Dr. Elizabeth Thadikaran Dr. Pr…" at bounding box center [101, 168] width 56 height 10
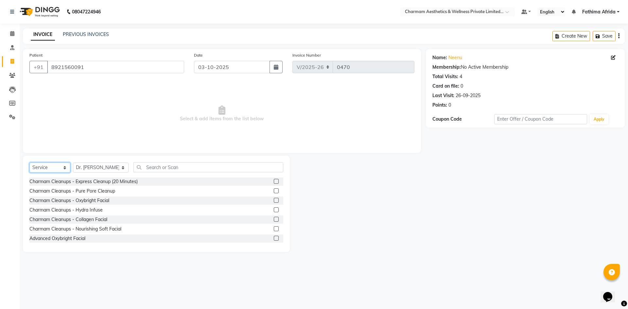
click at [60, 169] on select "Select Service Product Membership Package Voucher Prepaid Gift Card" at bounding box center [49, 168] width 41 height 10
click at [61, 166] on select "Select Service Product Membership Package Voucher Prepaid Gift Card" at bounding box center [49, 168] width 41 height 10
click at [178, 164] on input "text" at bounding box center [209, 167] width 150 height 10
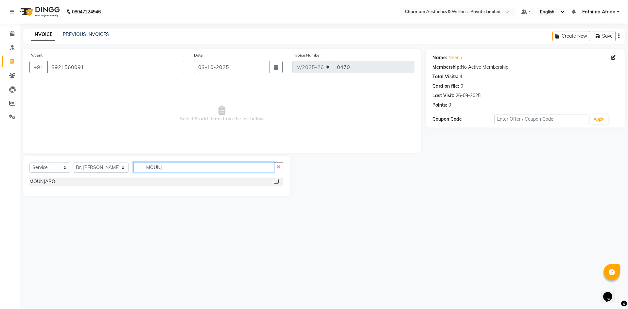
type input "MOUNJ"
click at [273, 181] on div "MOUNJARO" at bounding box center [156, 182] width 254 height 8
click at [276, 181] on label at bounding box center [276, 181] width 5 height 5
click at [276, 181] on input "checkbox" at bounding box center [276, 182] width 4 height 4
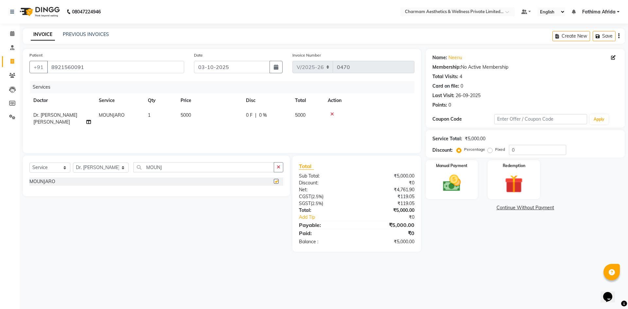
checkbox input "false"
click at [150, 168] on input "MOUNJ" at bounding box center [204, 167] width 141 height 10
type input "M"
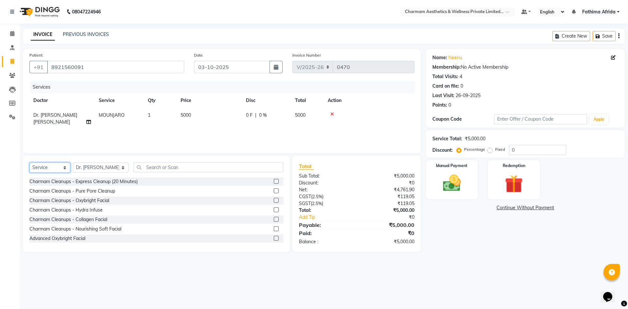
click at [50, 167] on select "Select Service Product Membership Package Voucher Prepaid Gift Card" at bounding box center [49, 168] width 41 height 10
select select "product"
click at [29, 163] on select "Select Service Product Membership Package Voucher Prepaid Gift Card" at bounding box center [49, 168] width 41 height 10
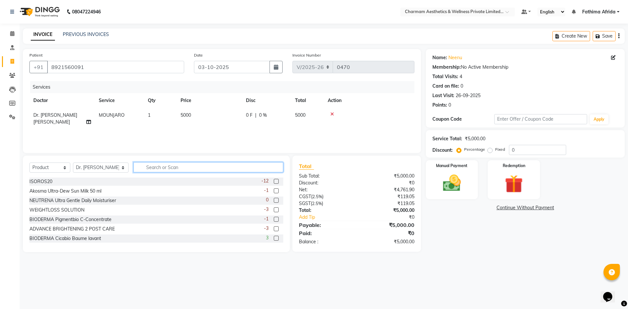
click at [151, 168] on input "text" at bounding box center [209, 167] width 150 height 10
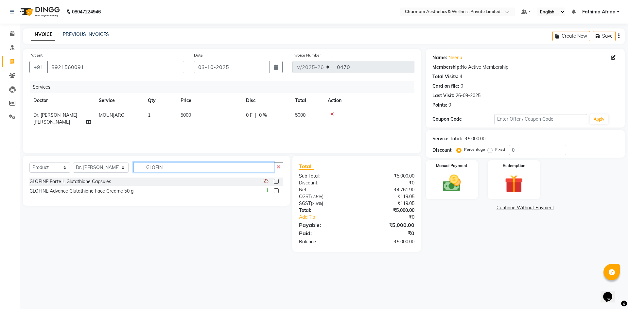
type input "GLOFIN"
click at [275, 183] on label at bounding box center [276, 181] width 5 height 5
click at [275, 183] on input "checkbox" at bounding box center [276, 182] width 4 height 4
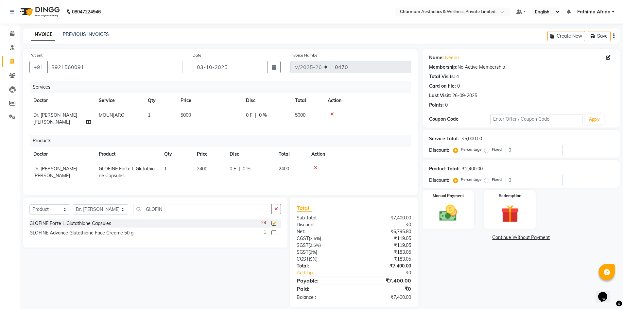
checkbox input "false"
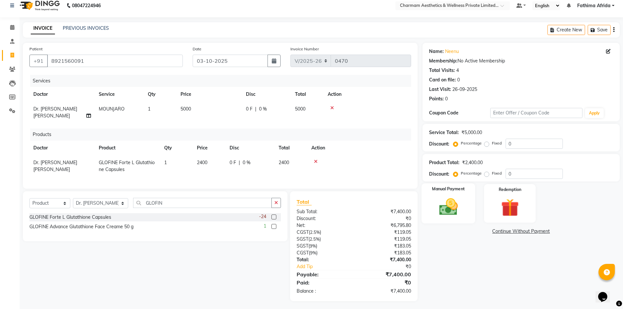
click at [459, 201] on img at bounding box center [449, 206] width 30 height 21
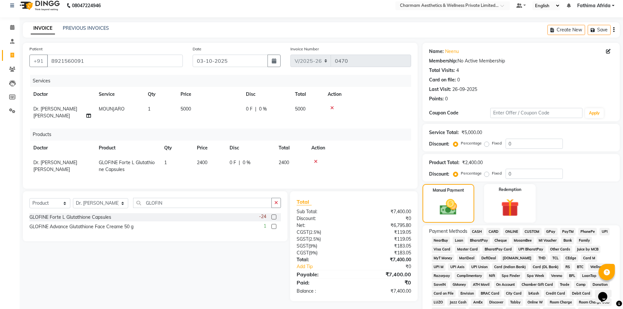
click at [511, 231] on span "ONLINE" at bounding box center [511, 232] width 17 height 8
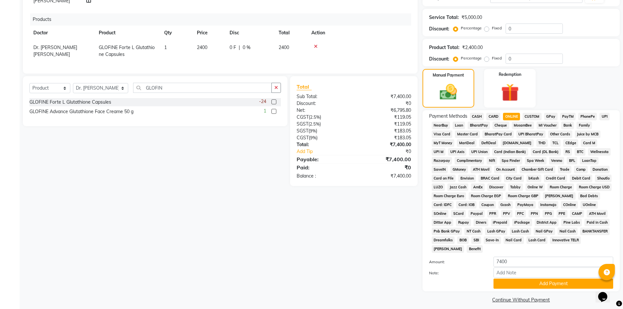
scroll to position [127, 0]
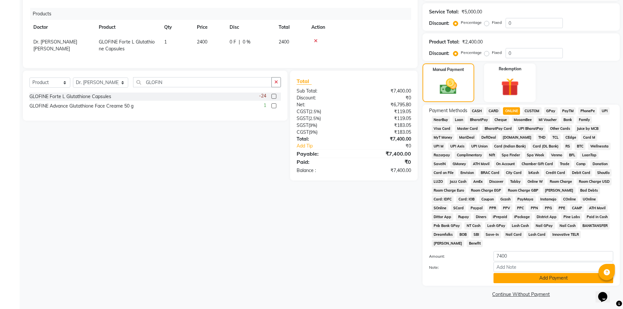
click at [540, 281] on button "Add Payment" at bounding box center [554, 278] width 120 height 10
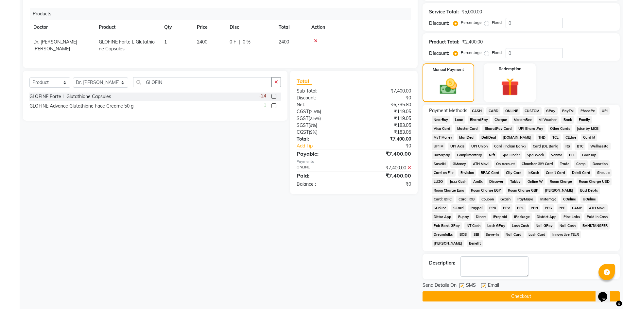
click at [485, 286] on label at bounding box center [483, 285] width 5 height 5
click at [485, 286] on input "checkbox" at bounding box center [483, 286] width 4 height 4
checkbox input "false"
click at [463, 286] on label at bounding box center [461, 285] width 5 height 5
click at [463, 286] on input "checkbox" at bounding box center [461, 286] width 4 height 4
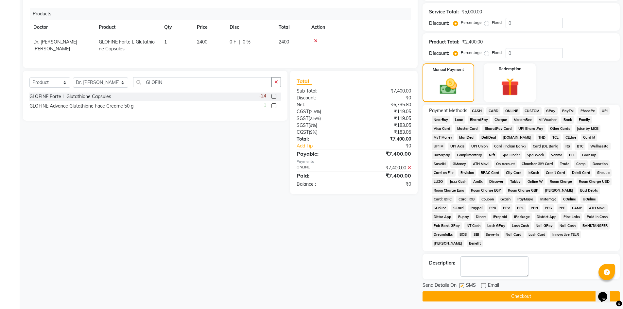
checkbox input "false"
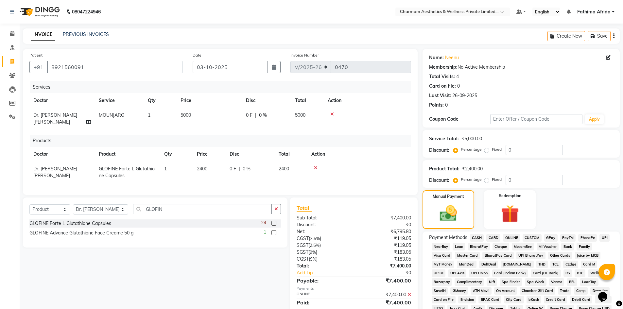
scroll to position [129, 0]
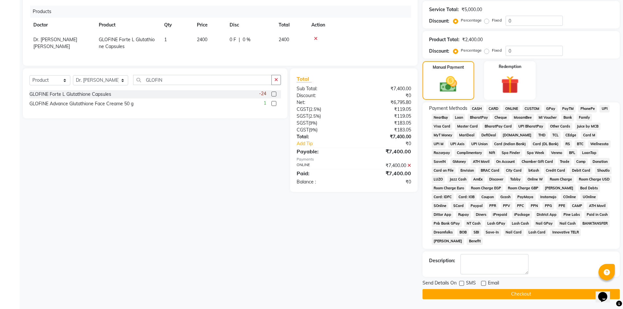
click at [559, 295] on button "Checkout" at bounding box center [521, 294] width 197 height 10
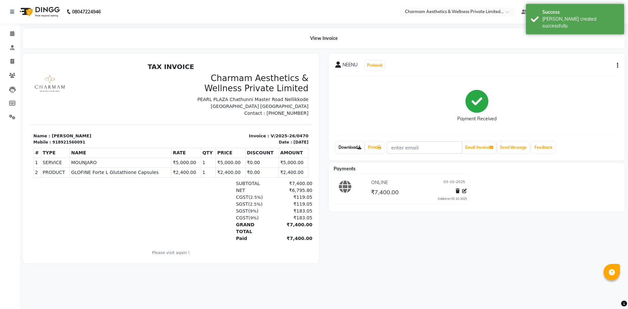
click at [349, 147] on link "Download" at bounding box center [350, 147] width 28 height 11
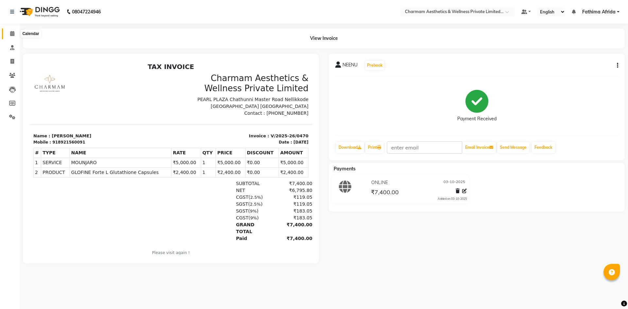
click at [13, 34] on icon at bounding box center [12, 33] width 4 height 5
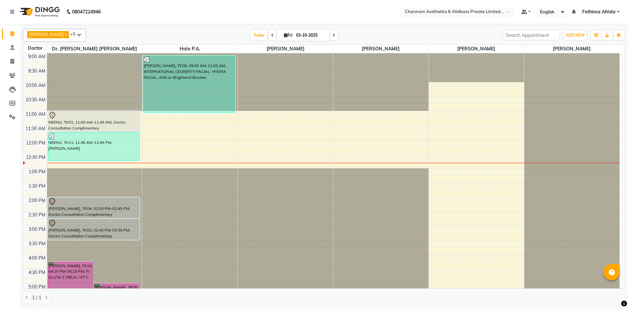
click at [338, 38] on span at bounding box center [334, 35] width 8 height 10
type input "04-10-2025"
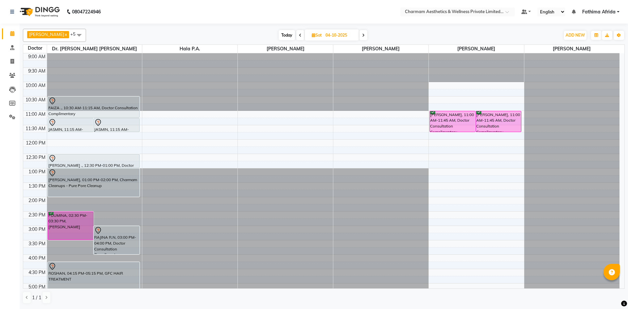
click at [80, 53] on div at bounding box center [94, 53] width 95 height 0
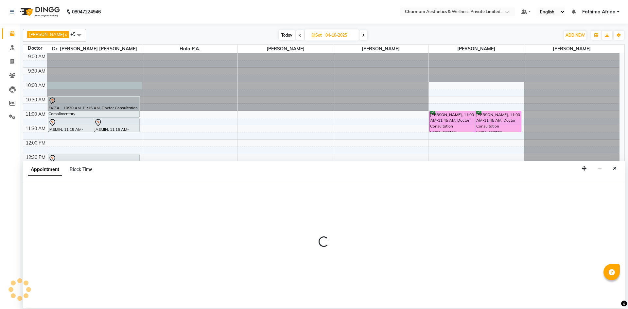
select select "69891"
select select "600"
select select "tentative"
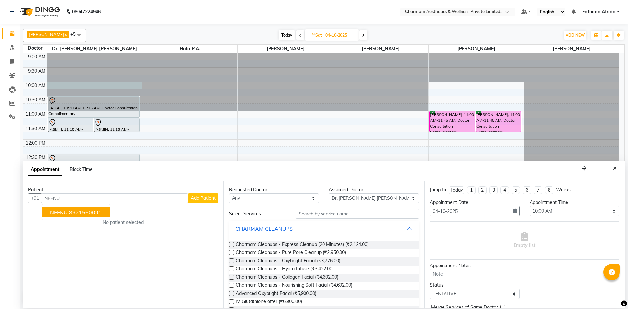
click at [66, 216] on button "NEENU 8921560091" at bounding box center [75, 212] width 67 height 10
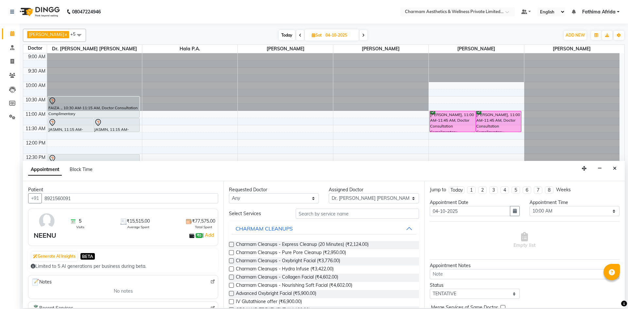
type input "8921560091"
click at [249, 201] on select "Any Aparna G Dinsha K Dr. Aysha Lubna Dr. Elizabeth Thadikaran Dr. Praveen Samu…" at bounding box center [274, 198] width 90 height 10
select select "69891"
click at [229, 193] on select "Any Aparna G Dinsha K Dr. Aysha Lubna Dr. Elizabeth Thadikaran Dr. Praveen Samu…" at bounding box center [274, 198] width 90 height 10
click at [351, 212] on input "text" at bounding box center [357, 214] width 123 height 10
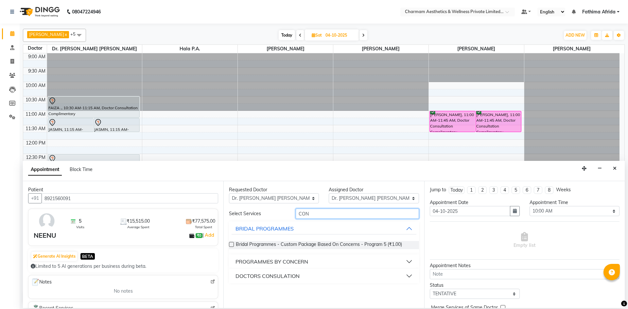
type input "CON"
click at [358, 272] on button "DOCTORS CONSULATION" at bounding box center [324, 276] width 185 height 12
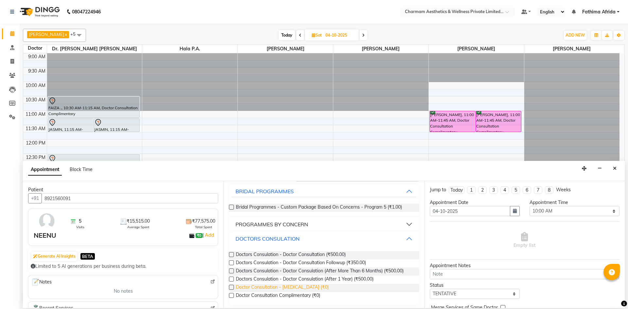
scroll to position [40, 0]
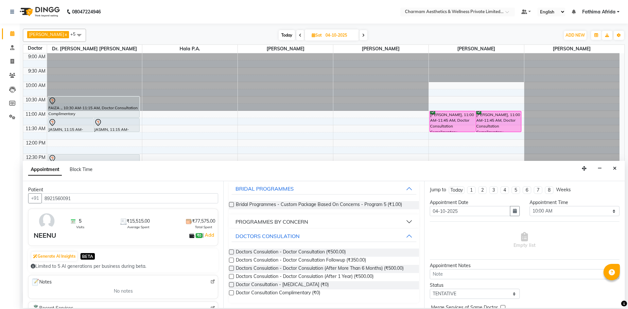
click at [232, 294] on label at bounding box center [231, 293] width 5 height 5
click at [232, 294] on input "checkbox" at bounding box center [231, 294] width 4 height 4
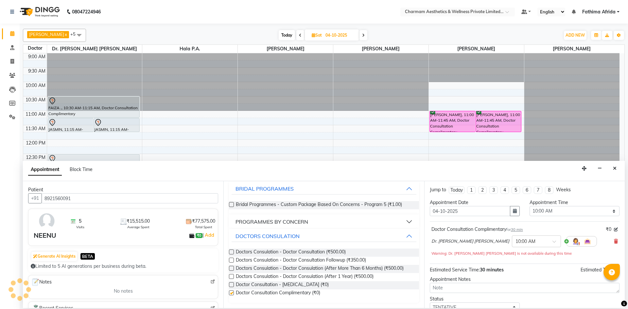
checkbox input "false"
click at [455, 287] on textarea at bounding box center [525, 288] width 190 height 10
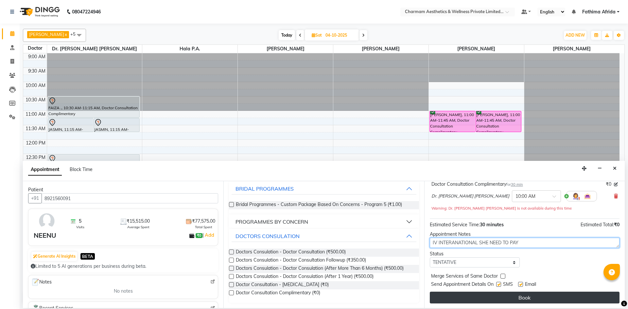
scroll to position [46, 0]
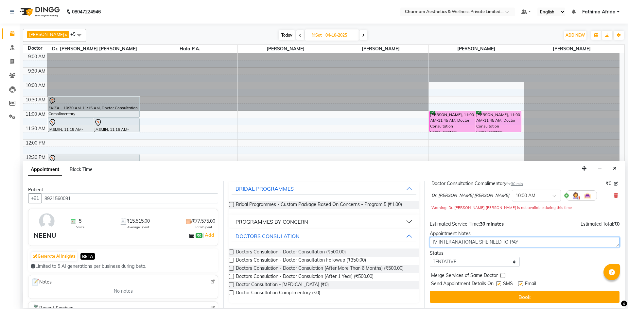
type textarea "IV INTERANATIONAL SHE NEED TO PAY"
click at [500, 283] on label at bounding box center [498, 283] width 5 height 5
click at [500, 283] on input "checkbox" at bounding box center [498, 284] width 4 height 4
checkbox input "false"
click at [519, 284] on label at bounding box center [520, 283] width 5 height 5
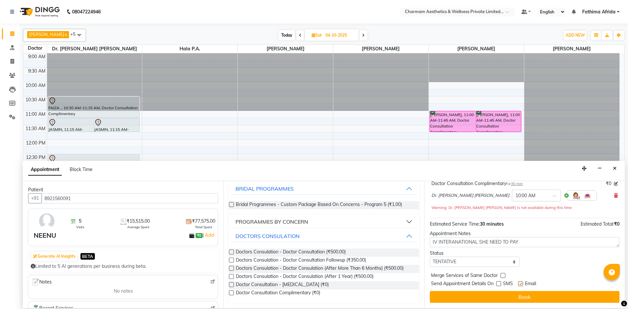
click at [519, 284] on input "checkbox" at bounding box center [520, 284] width 4 height 4
checkbox input "false"
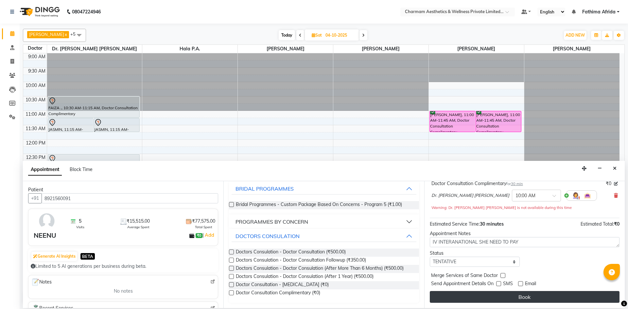
click at [524, 296] on button "Book" at bounding box center [525, 297] width 190 height 12
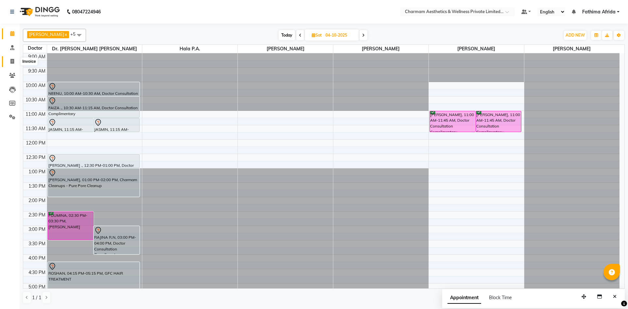
click at [12, 61] on icon at bounding box center [12, 61] width 4 height 5
select select "7625"
select select "service"
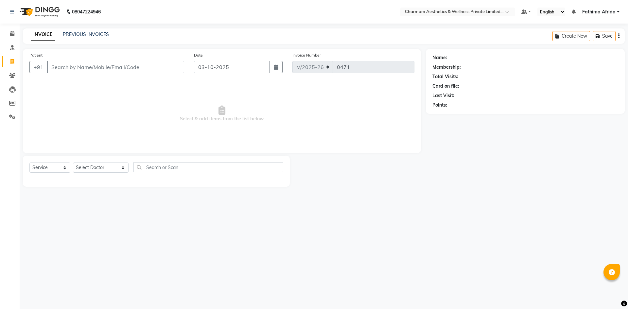
click at [83, 31] on div "INVOICE PREVIOUS INVOICES Create New Save" at bounding box center [324, 35] width 602 height 15
click at [84, 31] on div "INVOICE PREVIOUS INVOICES Create New Save" at bounding box center [324, 35] width 602 height 15
click at [92, 34] on link "PREVIOUS INVOICES" at bounding box center [86, 34] width 46 height 6
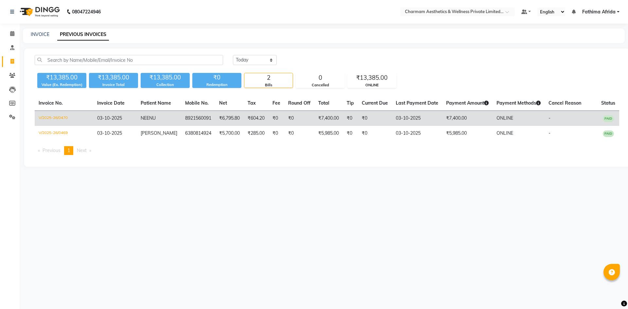
click at [209, 122] on td "8921560091" at bounding box center [198, 118] width 34 height 15
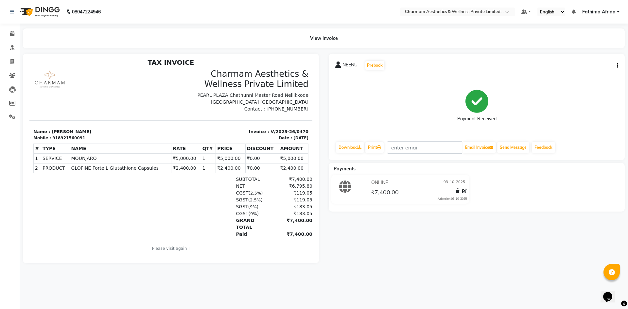
scroll to position [5, 0]
drag, startPoint x: 267, startPoint y: 130, endPoint x: 298, endPoint y: 130, distance: 31.4
click at [298, 130] on p "Invoice : V/2025-26/0470" at bounding box center [242, 131] width 134 height 7
copy p "V/2025-26/0470"
click at [240, 109] on p "Contact : [PHONE_NUMBER]" at bounding box center [242, 108] width 134 height 7
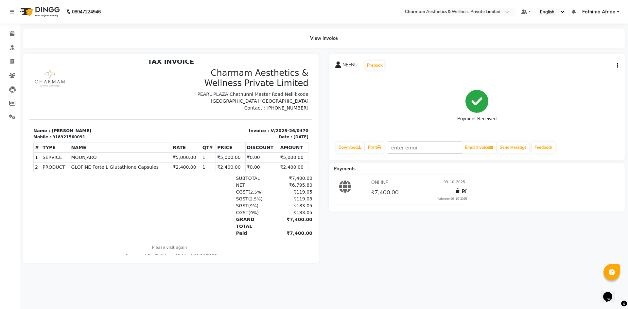
drag, startPoint x: 275, startPoint y: 107, endPoint x: 302, endPoint y: 107, distance: 27.5
click at [302, 107] on div "Charmam Aesthetics & Wellness Private Limited [GEOGRAPHIC_DATA] Nellikkode [GEO…" at bounding box center [242, 90] width 142 height 44
copy p "7795220138"
click at [80, 132] on p "Name : [PERSON_NAME]" at bounding box center [100, 131] width 134 height 7
drag, startPoint x: 53, startPoint y: 136, endPoint x: 90, endPoint y: 136, distance: 37.0
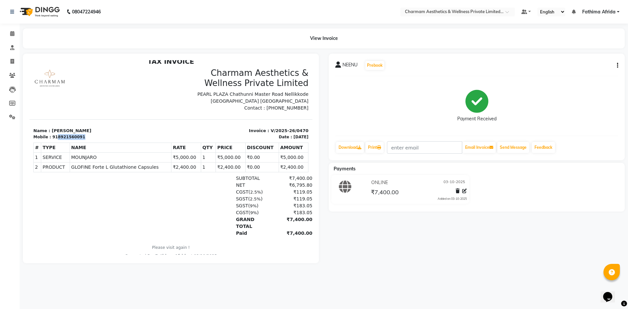
click at [90, 136] on div "Mobile : 918921560091" at bounding box center [100, 137] width 134 height 6
copy div "8921560091"
click at [180, 120] on section "Name : [PERSON_NAME] Mobile : 918921560091 Invoice : V/2025-26/0470 Date : [DAT…" at bounding box center [170, 129] width 283 height 21
click at [15, 34] on span at bounding box center [12, 34] width 11 height 8
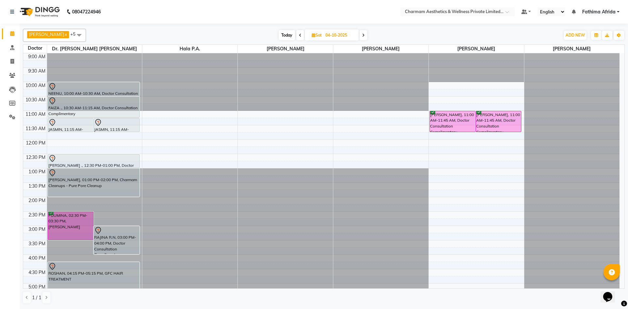
click at [304, 36] on span at bounding box center [301, 35] width 8 height 10
type input "03-10-2025"
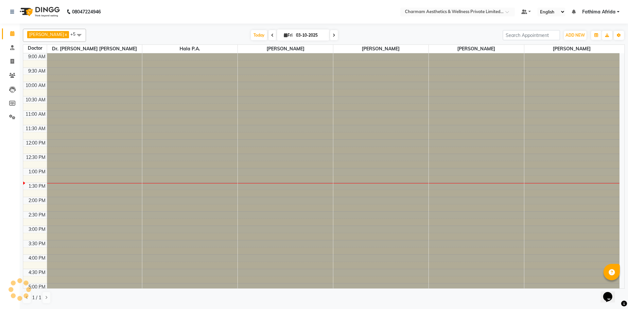
scroll to position [81, 0]
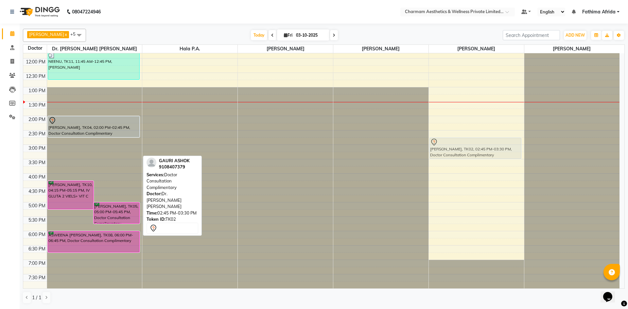
drag, startPoint x: 117, startPoint y: 151, endPoint x: 454, endPoint y: 149, distance: 337.1
click at [465, 149] on tr "[PERSON_NAME], TK10, 04:15 PM-05:15 PM, IV GLUTA 2 VIELS+ VIT C [PERSON_NAME], …" at bounding box center [321, 130] width 597 height 316
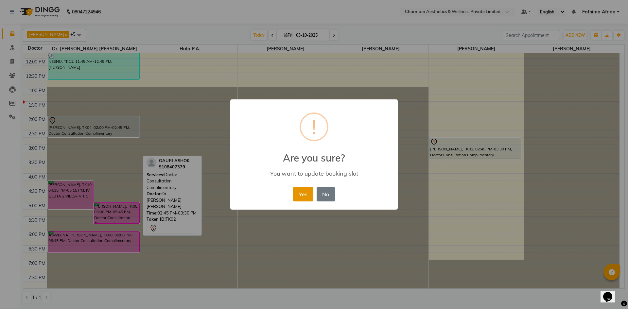
click at [306, 195] on button "Yes" at bounding box center [303, 194] width 20 height 14
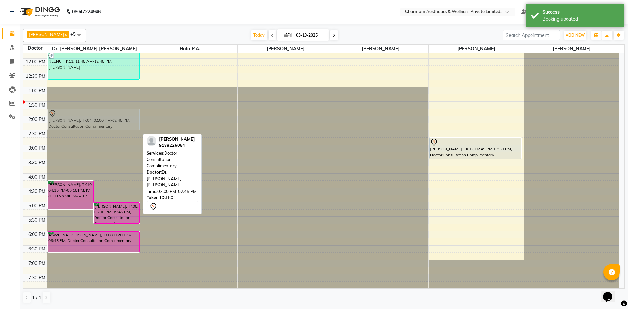
drag, startPoint x: 83, startPoint y: 126, endPoint x: 83, endPoint y: 121, distance: 5.6
click at [83, 121] on div "[PERSON_NAME], TK10, 04:15 PM-05:15 PM, IV GLUTA 2 VIELS+ VIT C [PERSON_NAME], …" at bounding box center [94, 130] width 95 height 316
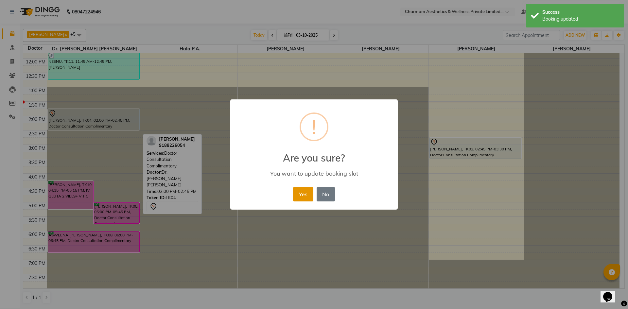
click at [300, 194] on button "Yes" at bounding box center [303, 194] width 20 height 14
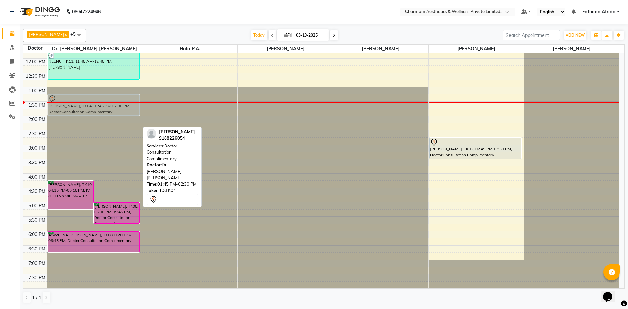
drag, startPoint x: 77, startPoint y: 122, endPoint x: 76, endPoint y: 107, distance: 15.4
click at [76, 107] on div "[PERSON_NAME], TK10, 04:15 PM-05:15 PM, IV GLUTA 2 VIELS+ VIT C [PERSON_NAME], …" at bounding box center [94, 130] width 95 height 316
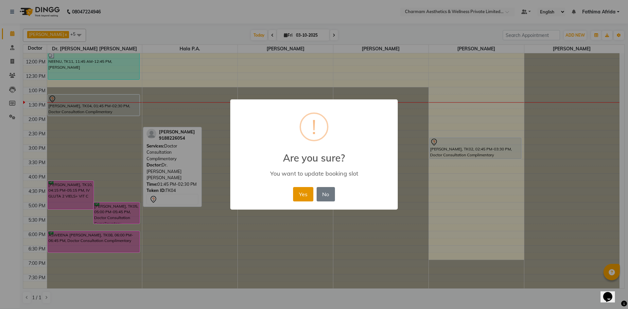
click at [297, 191] on button "Yes" at bounding box center [303, 194] width 20 height 14
